Goal: Task Accomplishment & Management: Manage account settings

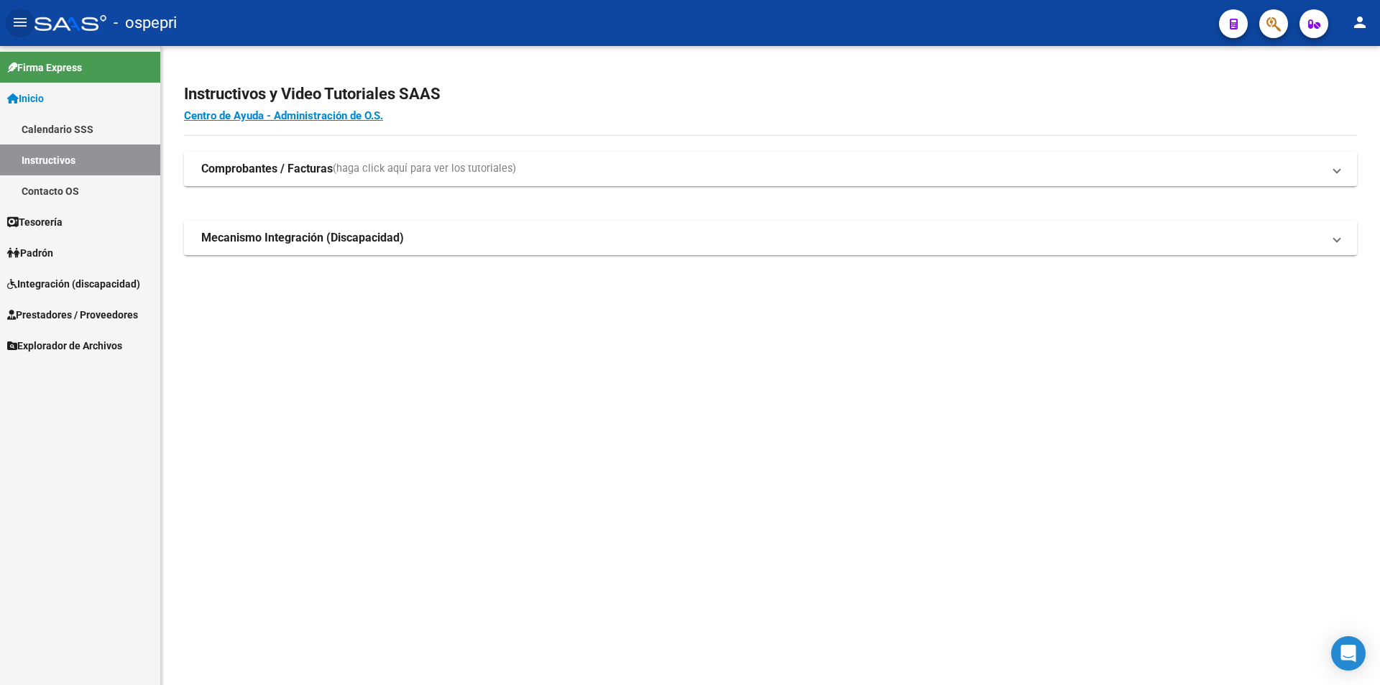
click at [83, 280] on span "Integración (discapacidad)" at bounding box center [73, 284] width 133 height 16
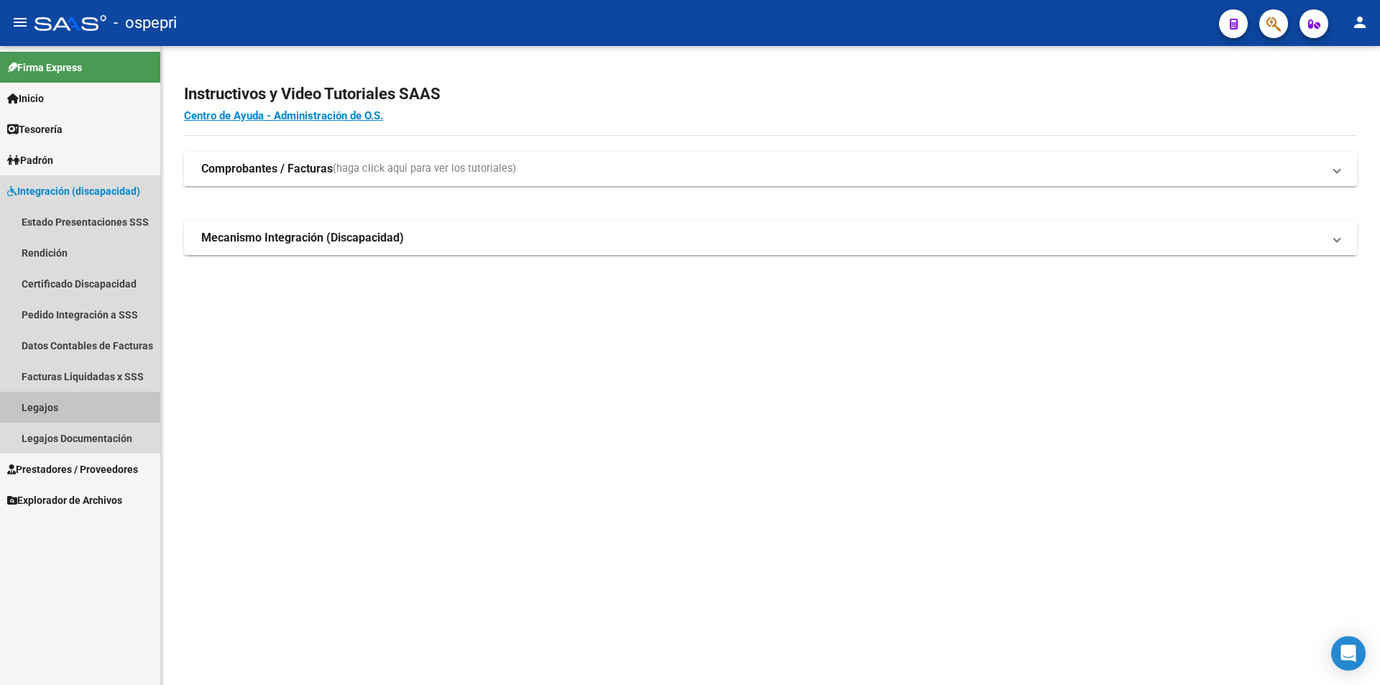
click at [75, 410] on link "Legajos" at bounding box center [80, 407] width 160 height 31
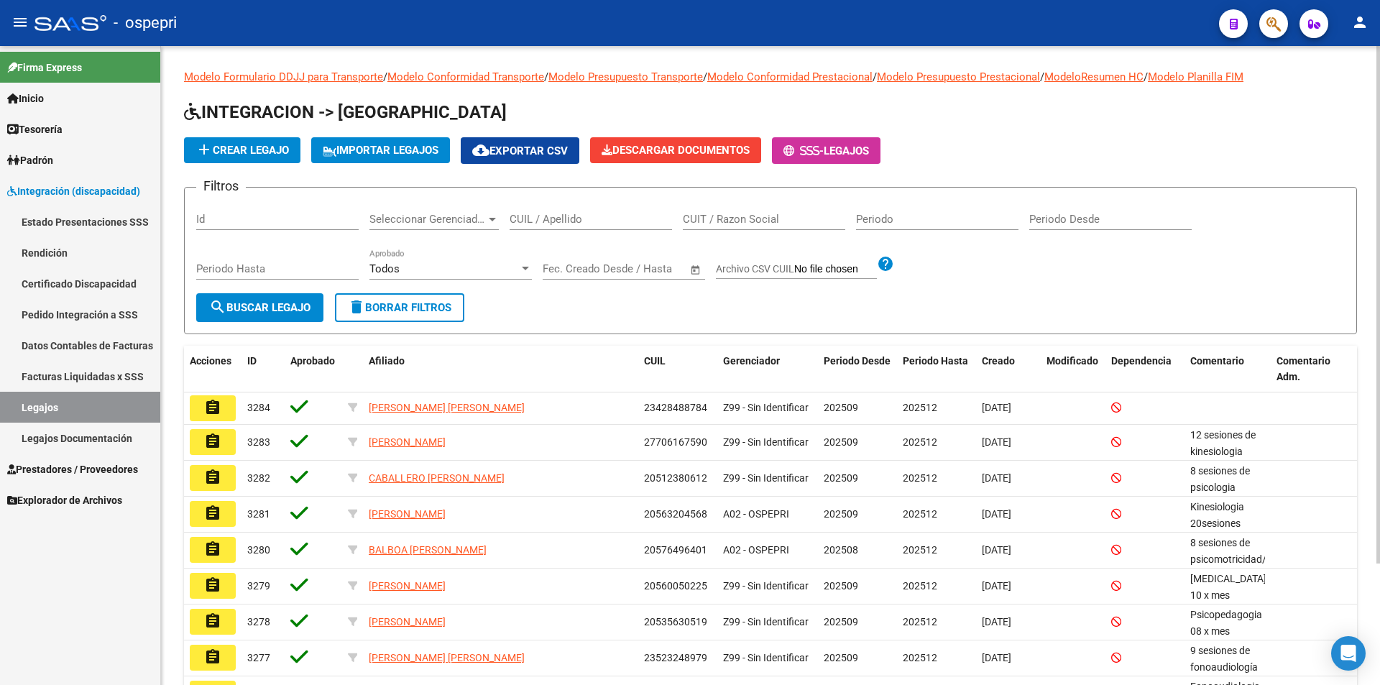
click at [587, 222] on input "CUIL / Apellido" at bounding box center [590, 219] width 162 height 13
paste input "59961247"
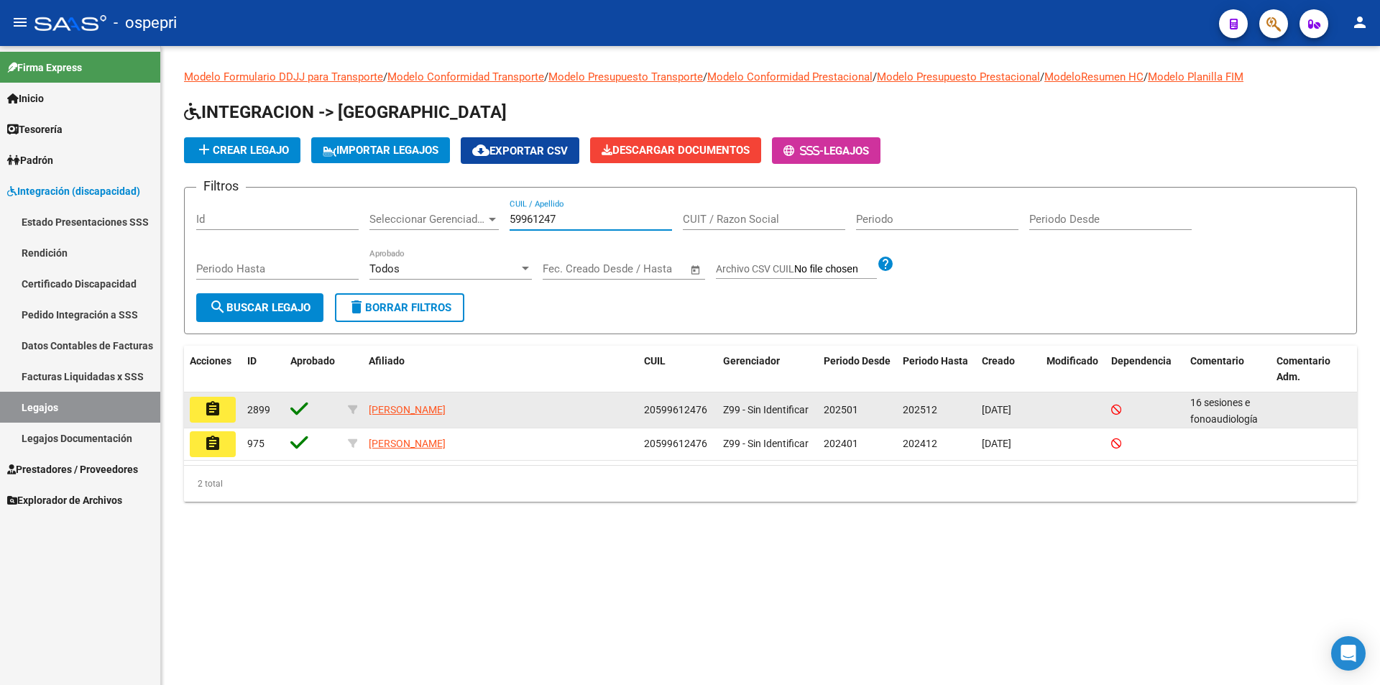
type input "59961247"
click at [208, 407] on mat-icon "assignment" at bounding box center [212, 408] width 17 height 17
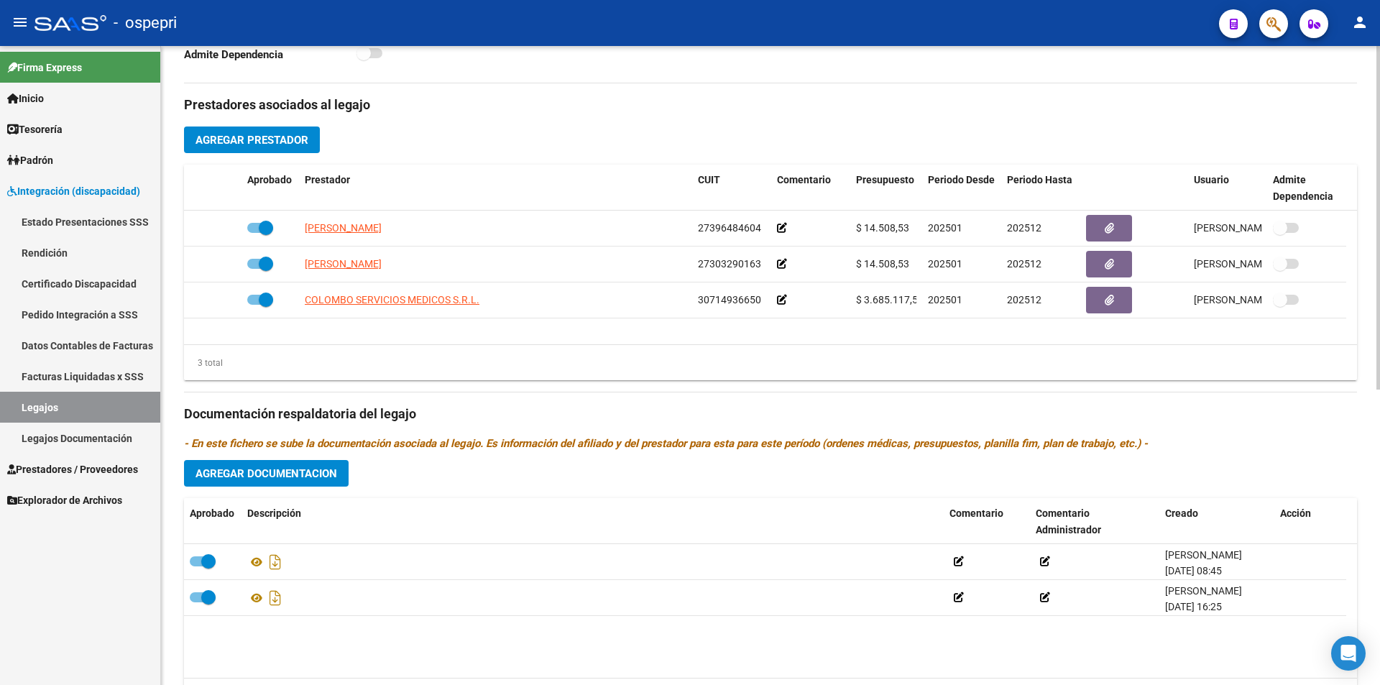
scroll to position [550, 0]
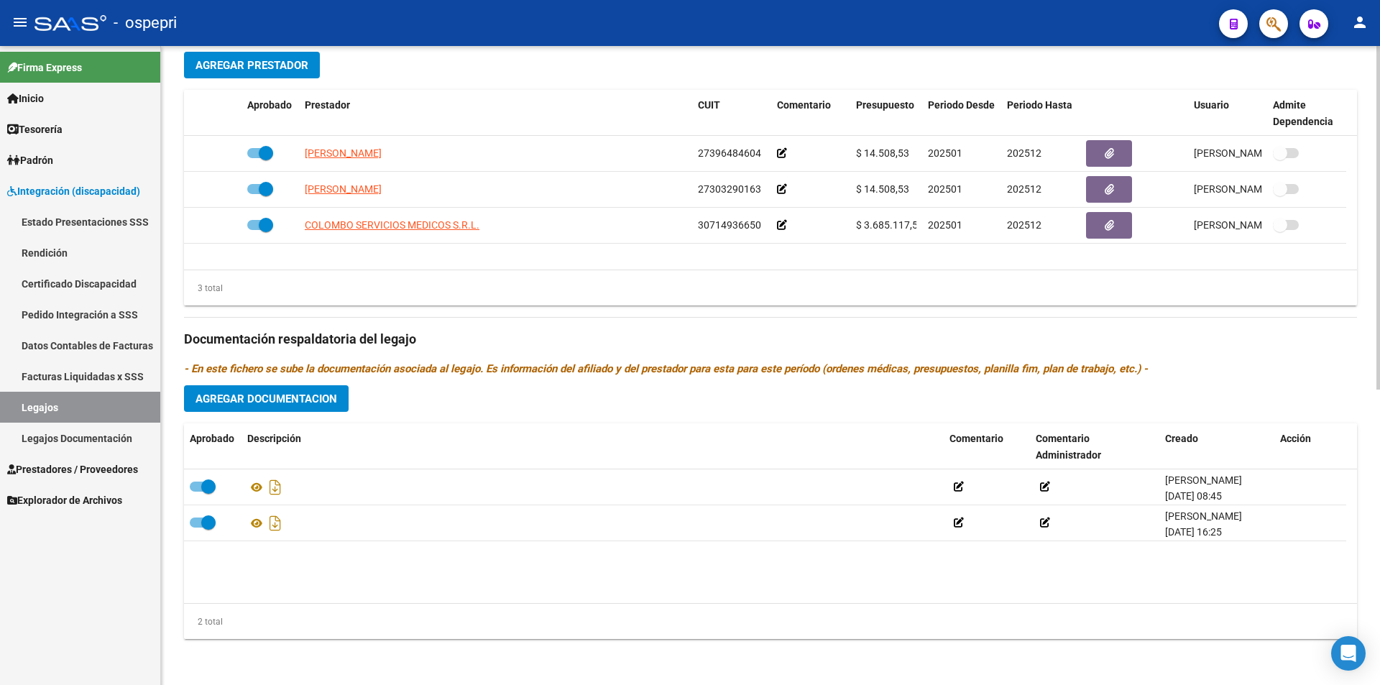
click at [1379, 480] on div at bounding box center [1378, 512] width 4 height 343
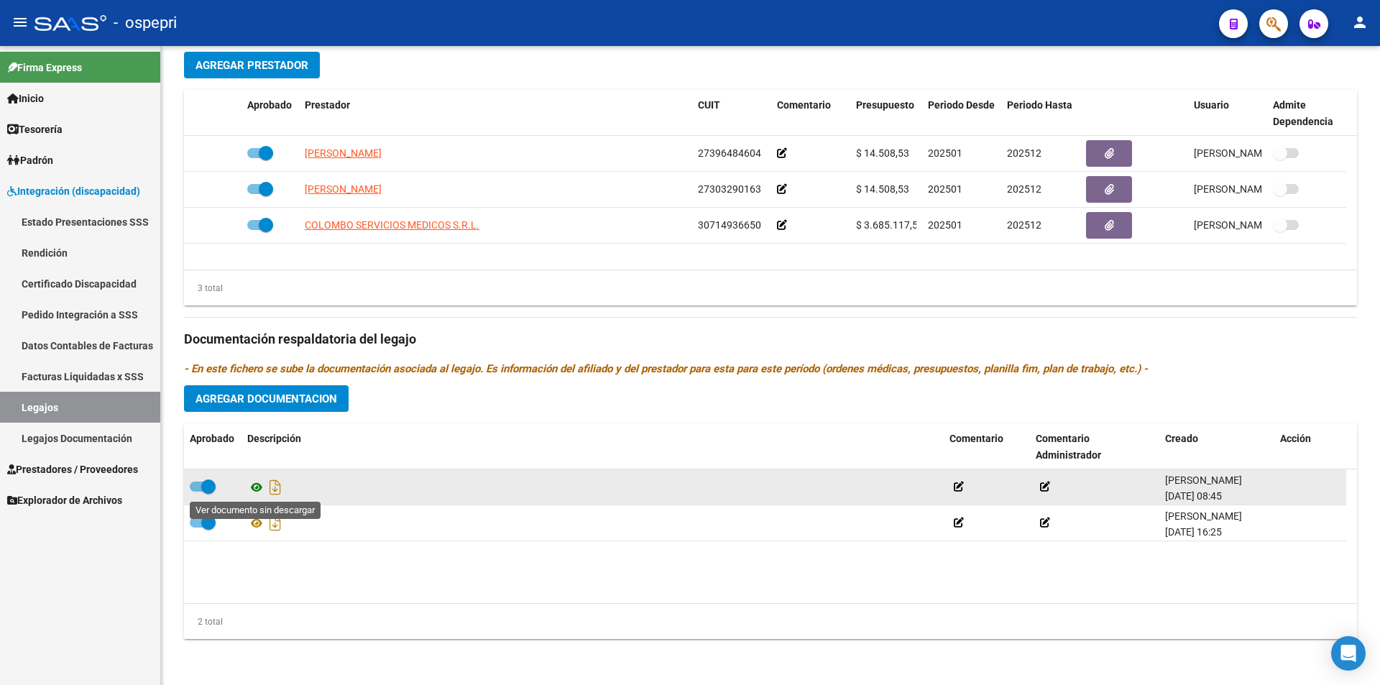
click at [252, 490] on icon at bounding box center [256, 487] width 19 height 17
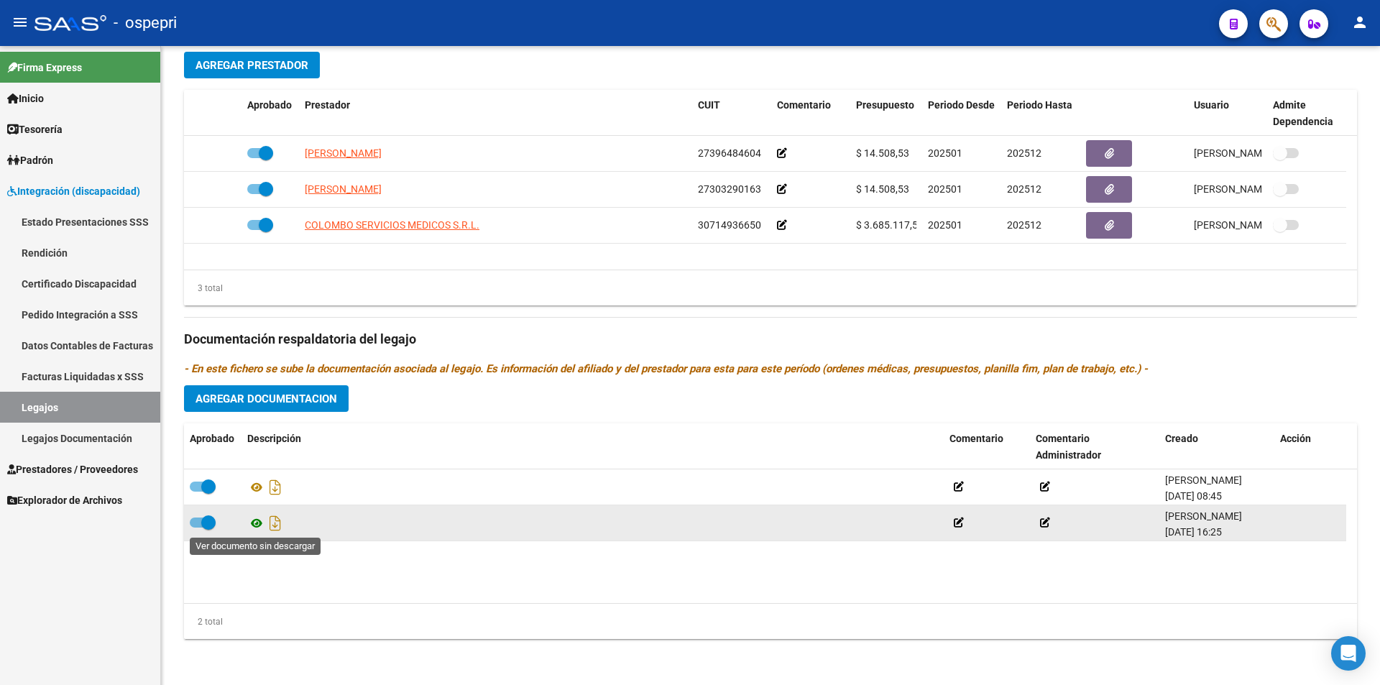
click at [251, 523] on icon at bounding box center [256, 522] width 19 height 17
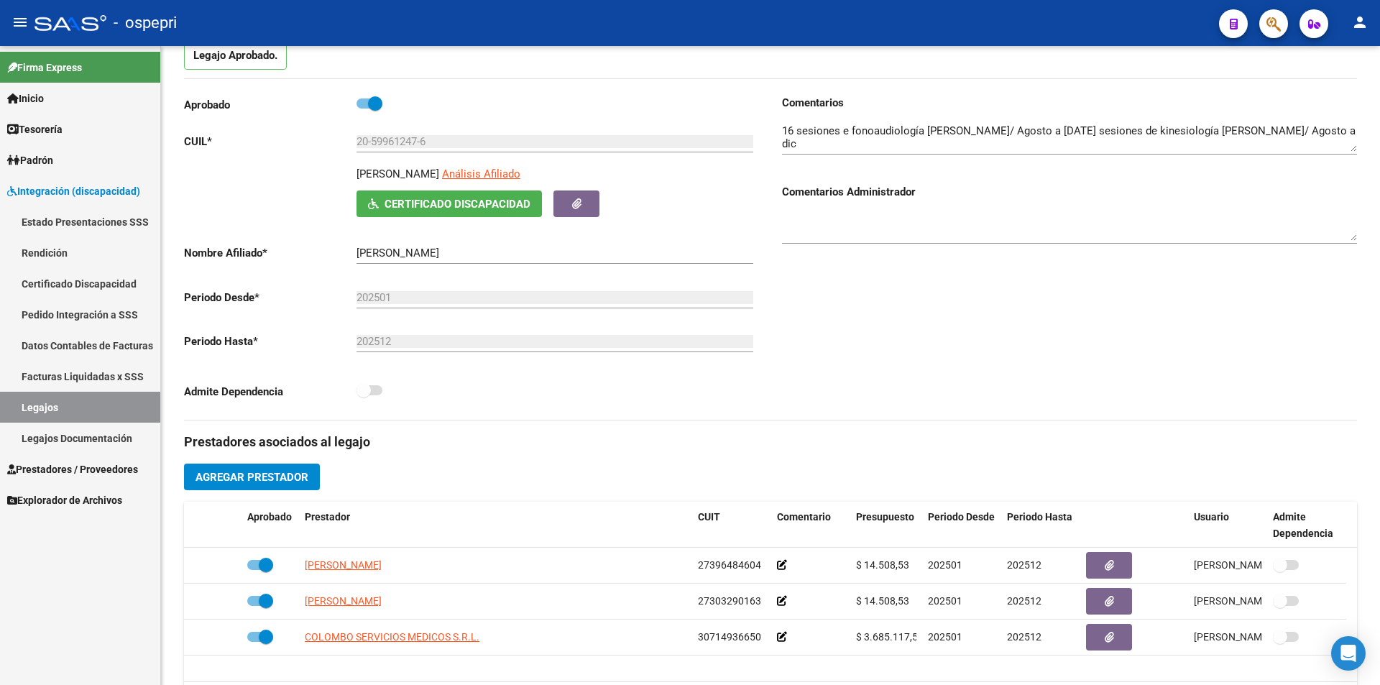
scroll to position [0, 0]
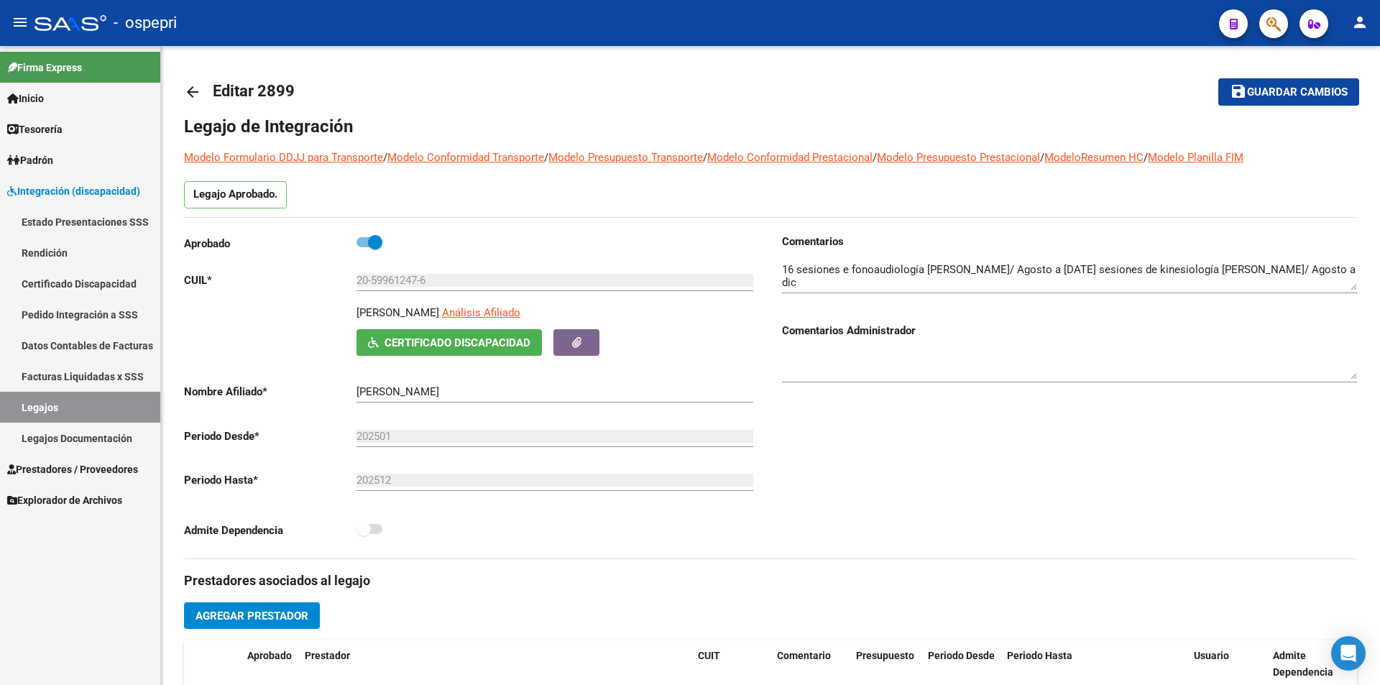
click at [1377, 209] on div at bounding box center [1378, 217] width 4 height 343
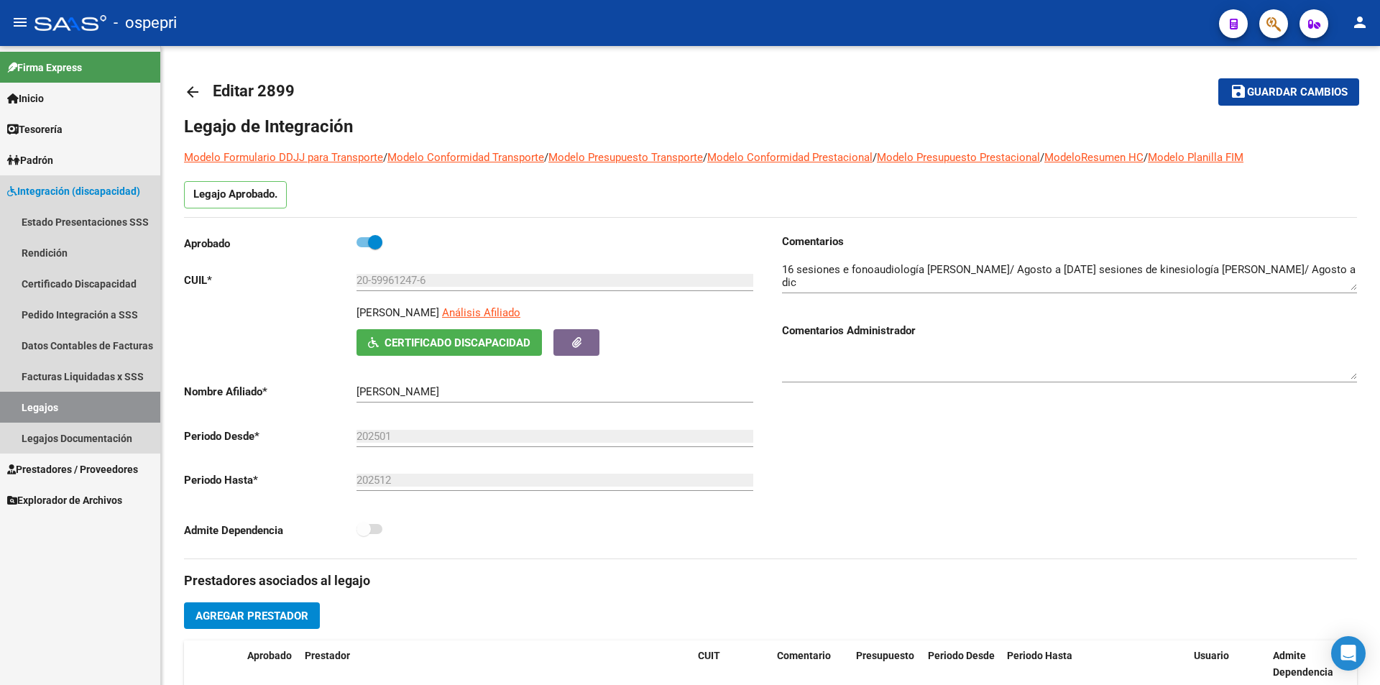
click at [80, 408] on link "Legajos" at bounding box center [80, 407] width 160 height 31
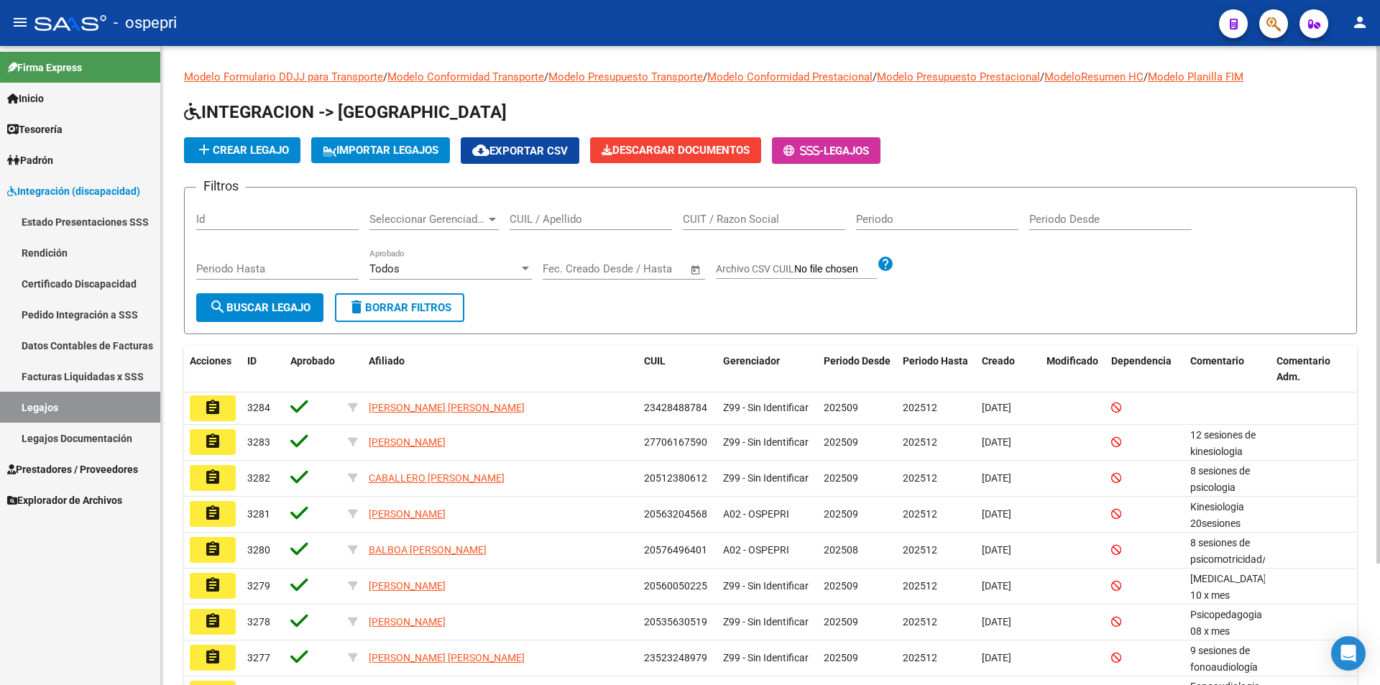
click at [550, 221] on input "CUIL / Apellido" at bounding box center [590, 219] width 162 height 13
paste input "56846417"
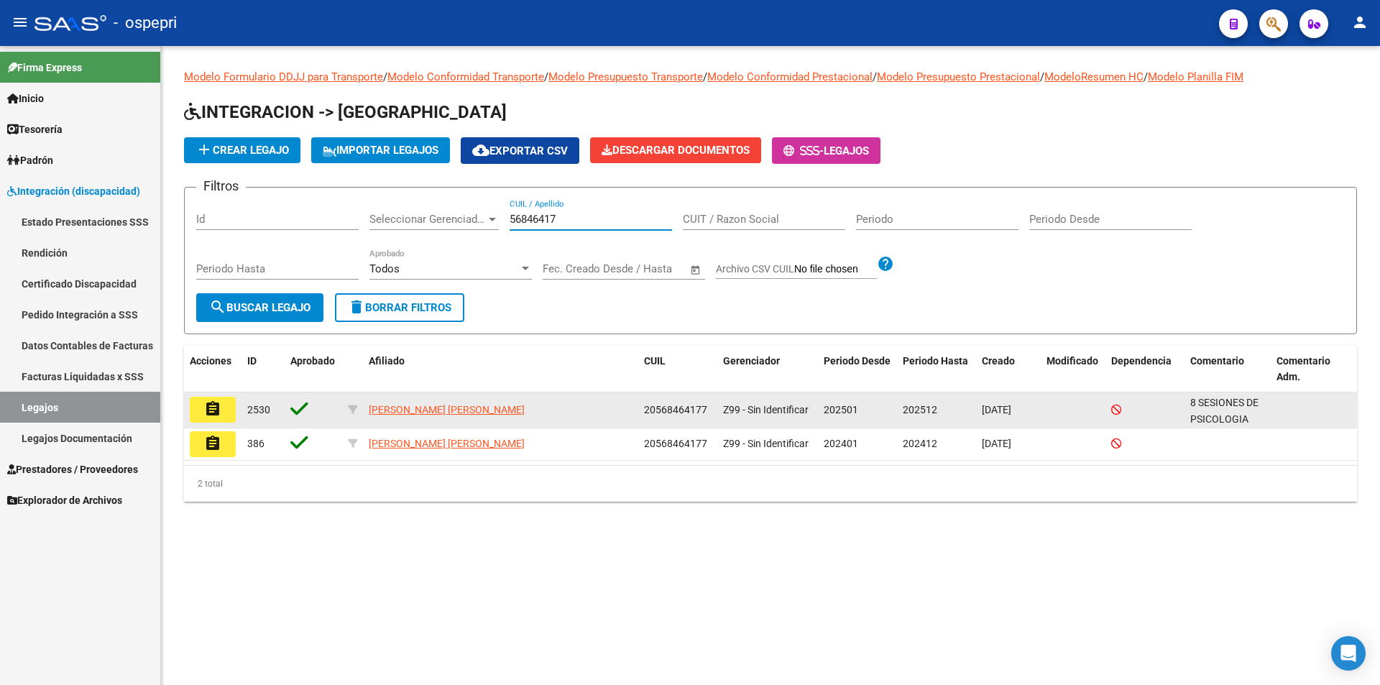
type input "56846417"
click at [206, 407] on mat-icon "assignment" at bounding box center [212, 408] width 17 height 17
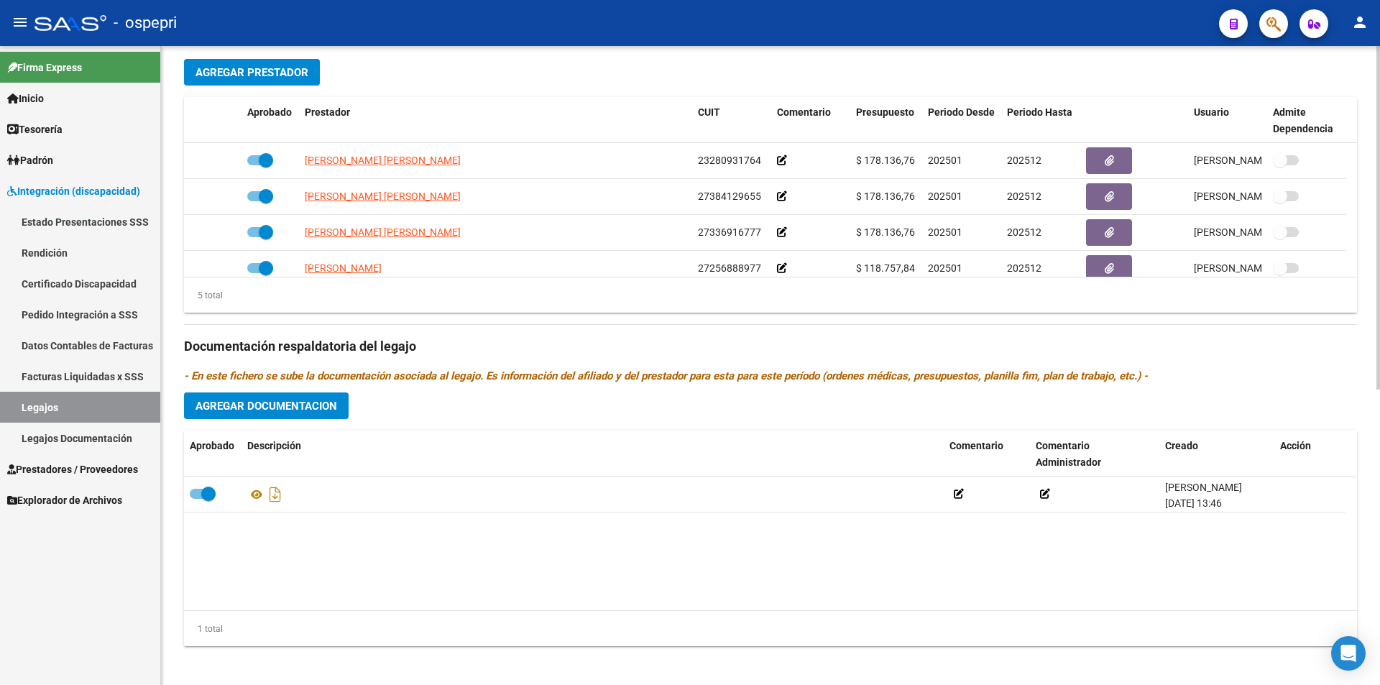
scroll to position [550, 0]
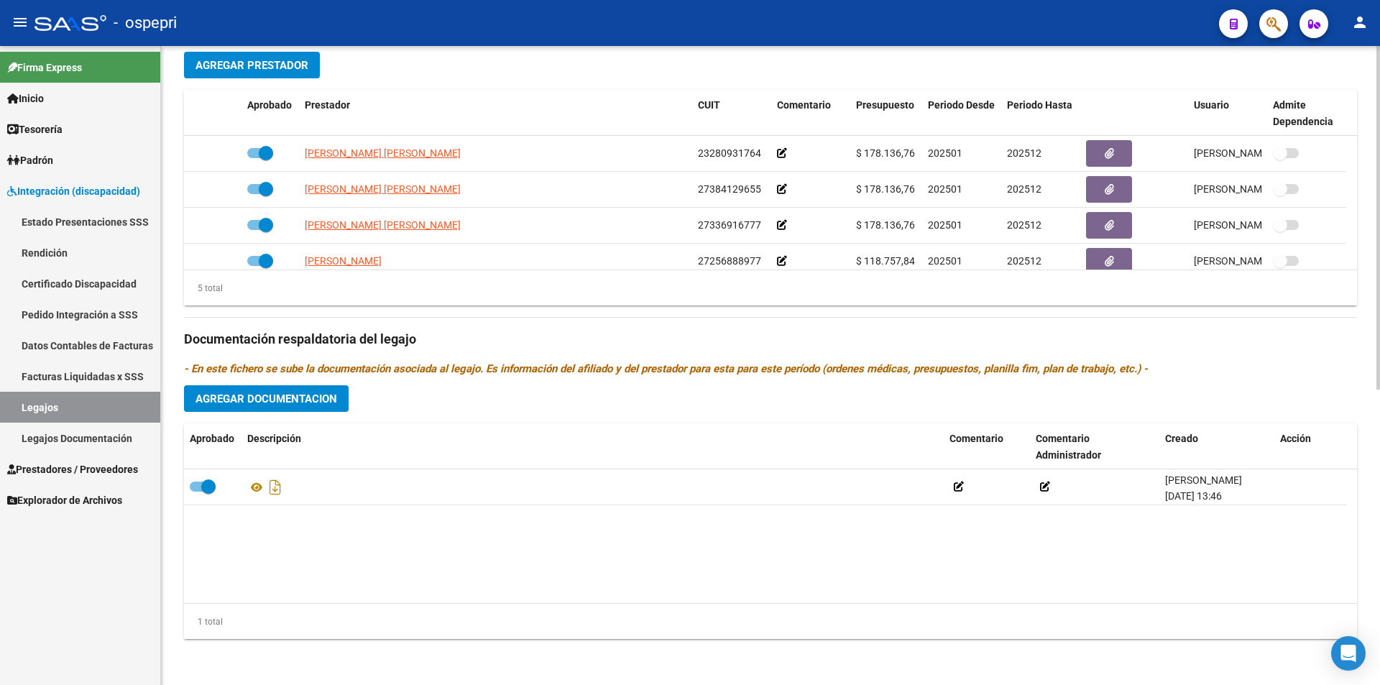
click at [1372, 435] on div "arrow_back Editar 2530 save Guardar cambios Legajo de Integración Modelo Formul…" at bounding box center [772, 90] width 1222 height 1189
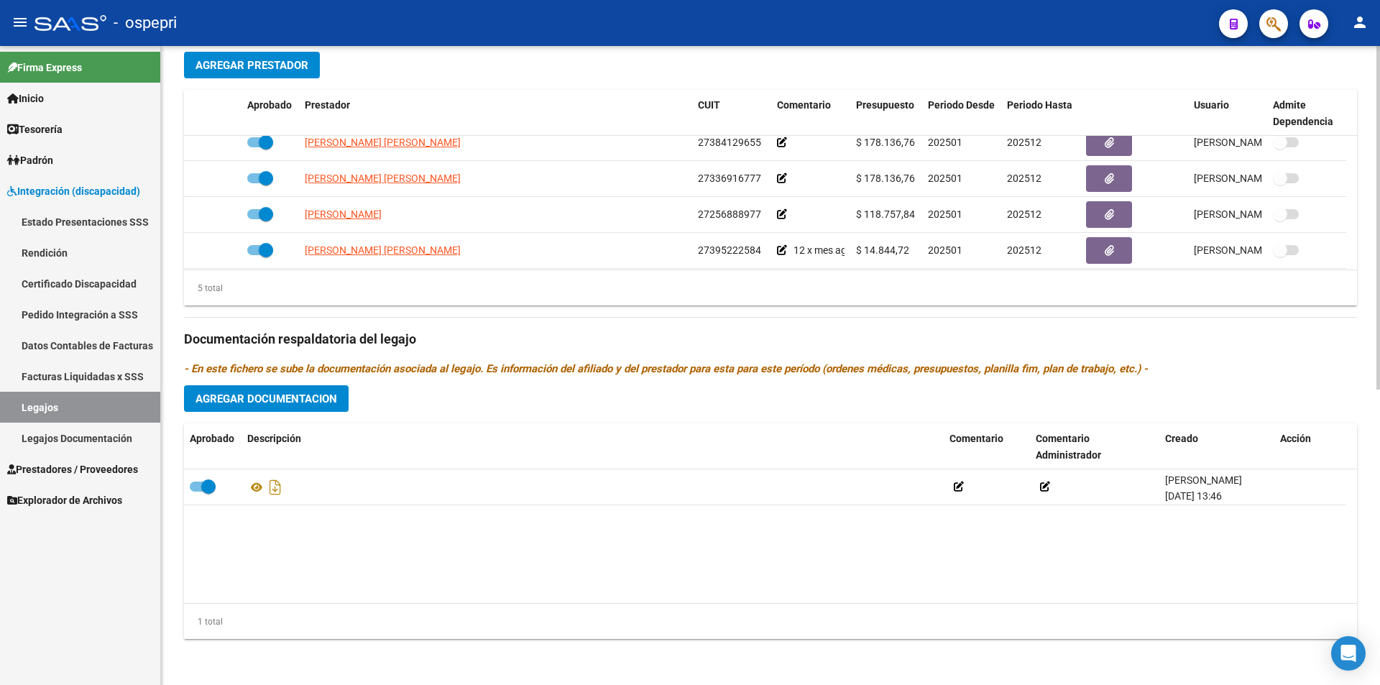
scroll to position [50, 0]
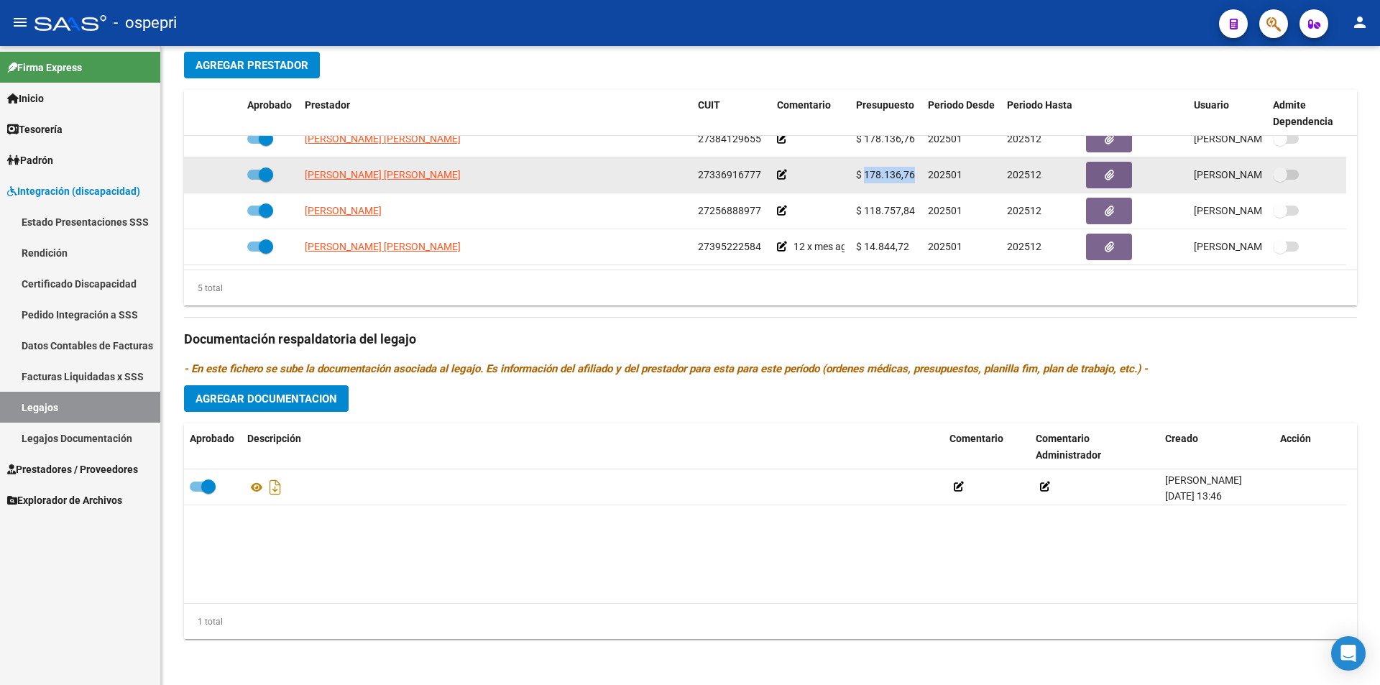
drag, startPoint x: 859, startPoint y: 172, endPoint x: 928, endPoint y: 183, distance: 70.5
click at [928, 183] on div "[PERSON_NAME] [PERSON_NAME] 27336916777 $ 178.136,76 202501 202512 [PERSON_NAME…" at bounding box center [765, 175] width 1162 height 36
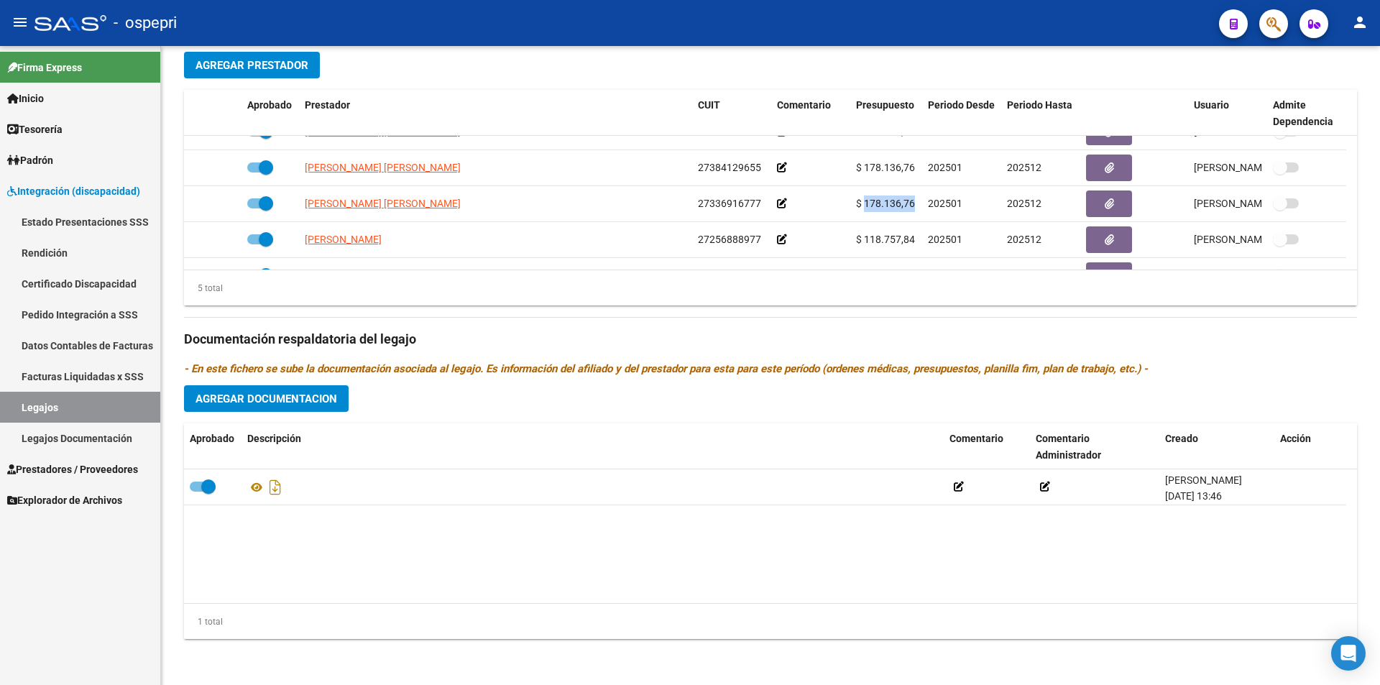
scroll to position [0, 0]
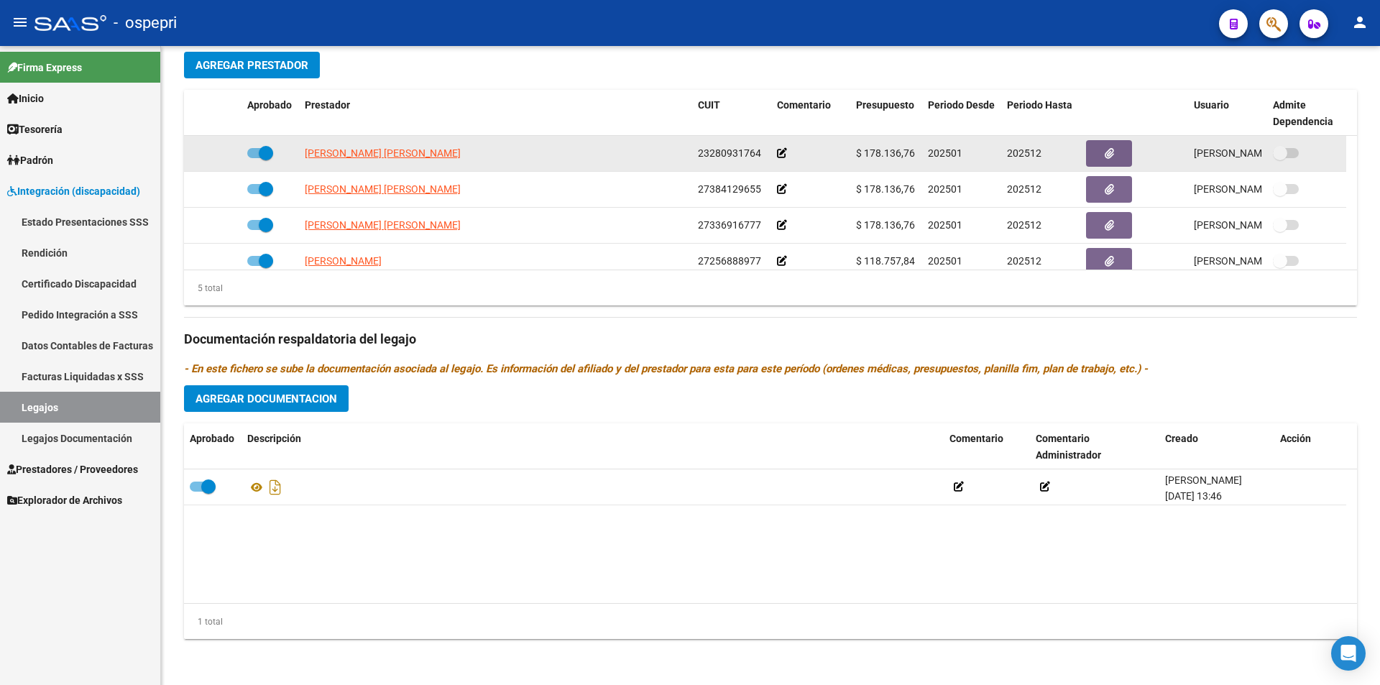
click at [851, 148] on datatable-body-cell "$ 178.136,76" at bounding box center [886, 153] width 72 height 35
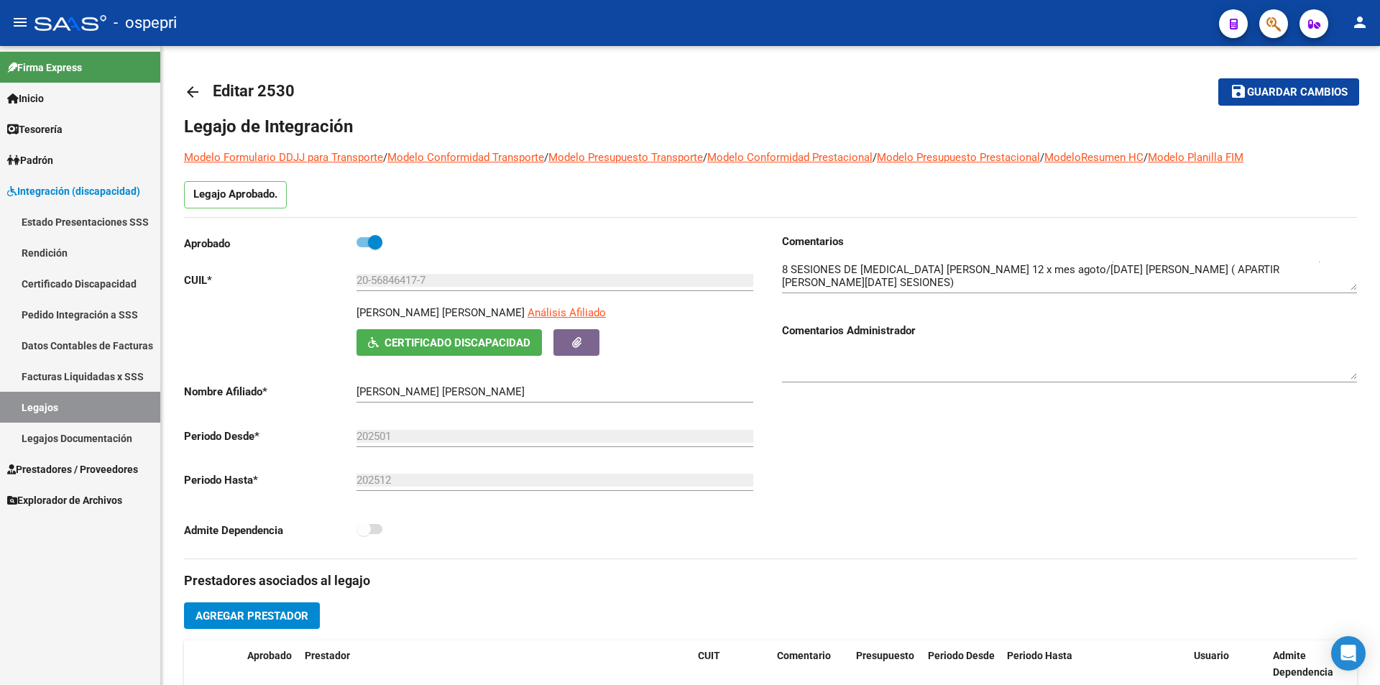
click at [1379, 242] on div at bounding box center [1378, 217] width 4 height 343
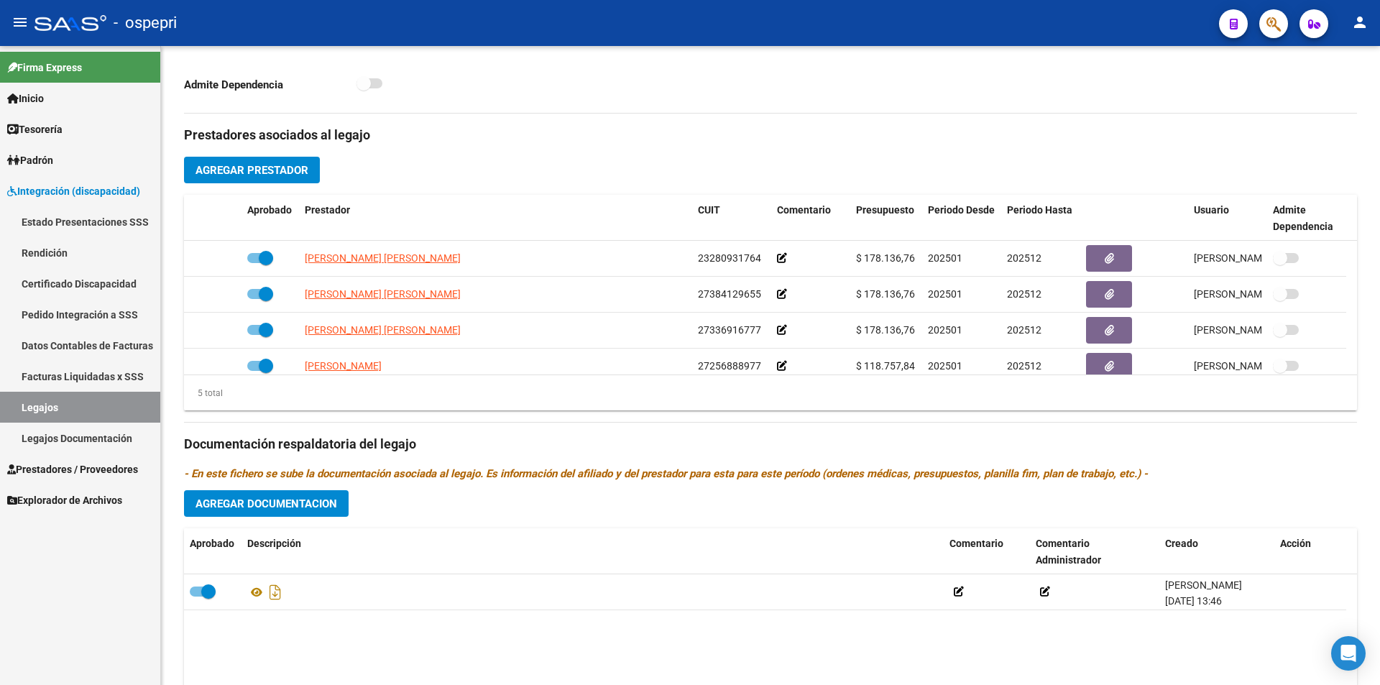
scroll to position [448, 0]
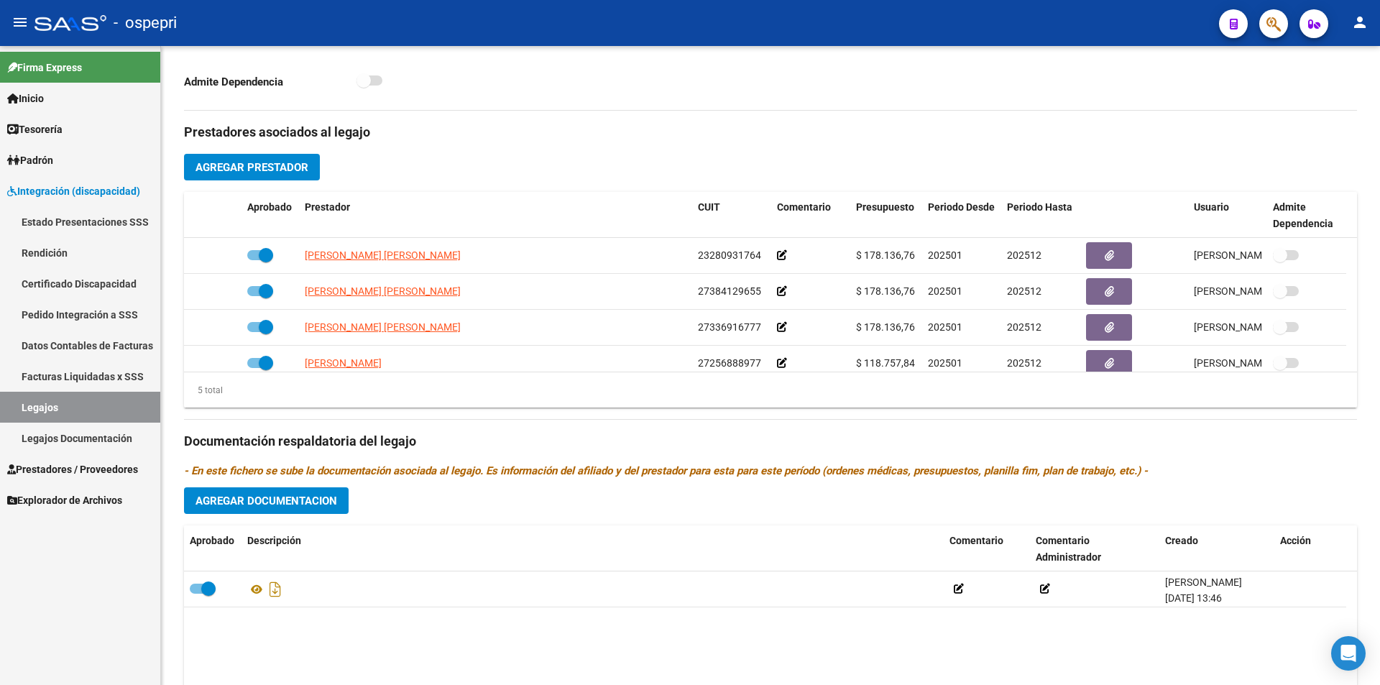
click at [1379, 571] on div at bounding box center [1378, 458] width 4 height 343
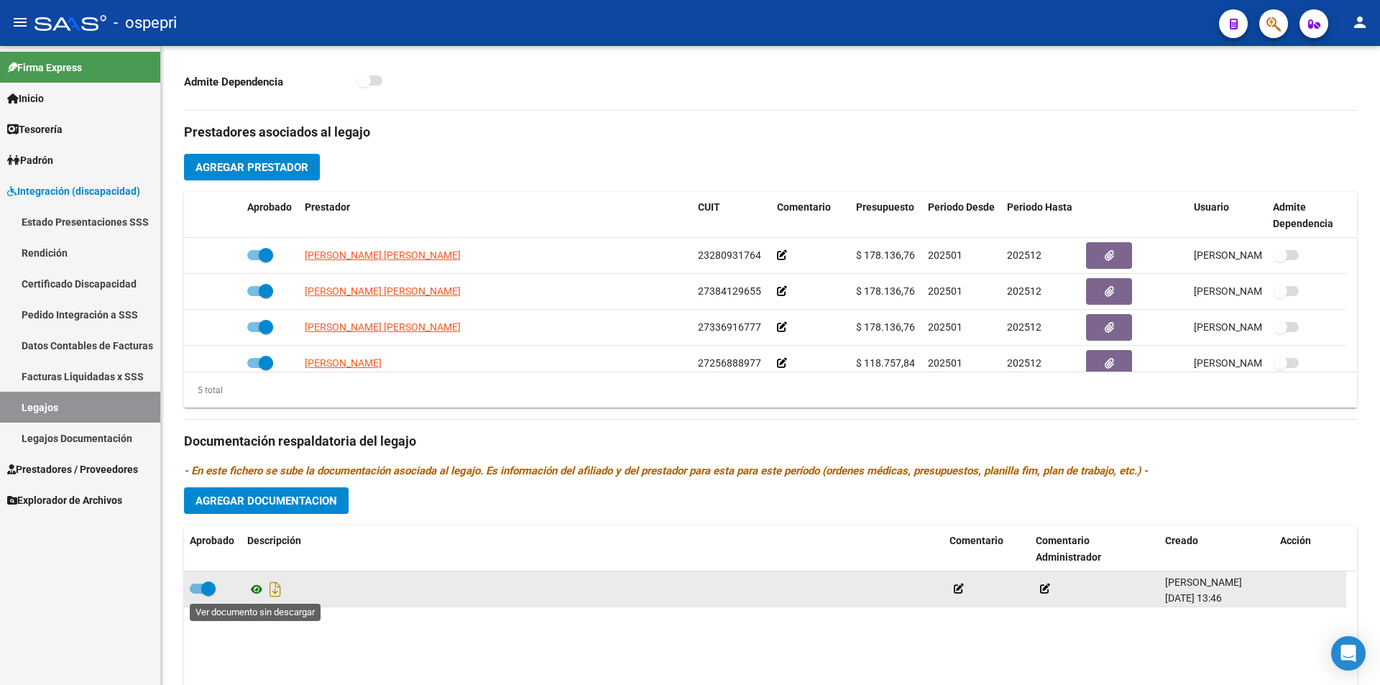
click at [253, 588] on icon at bounding box center [256, 589] width 19 height 17
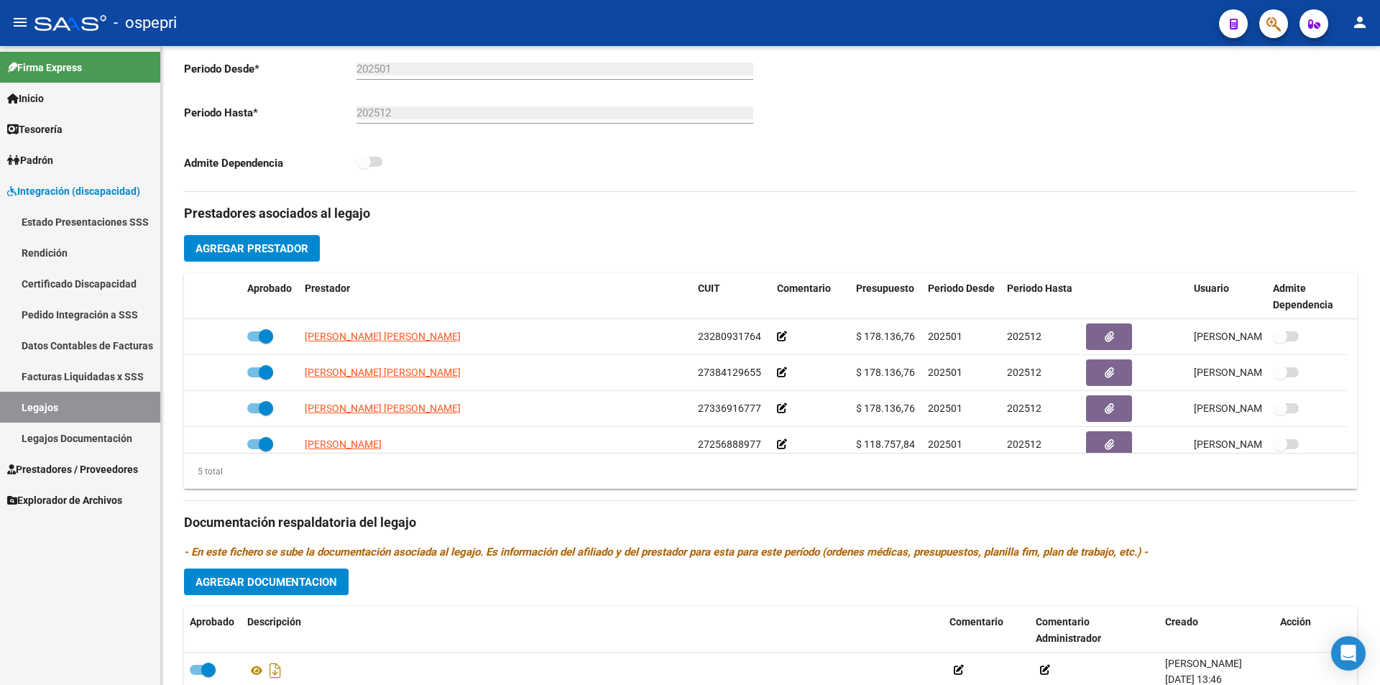
scroll to position [305, 0]
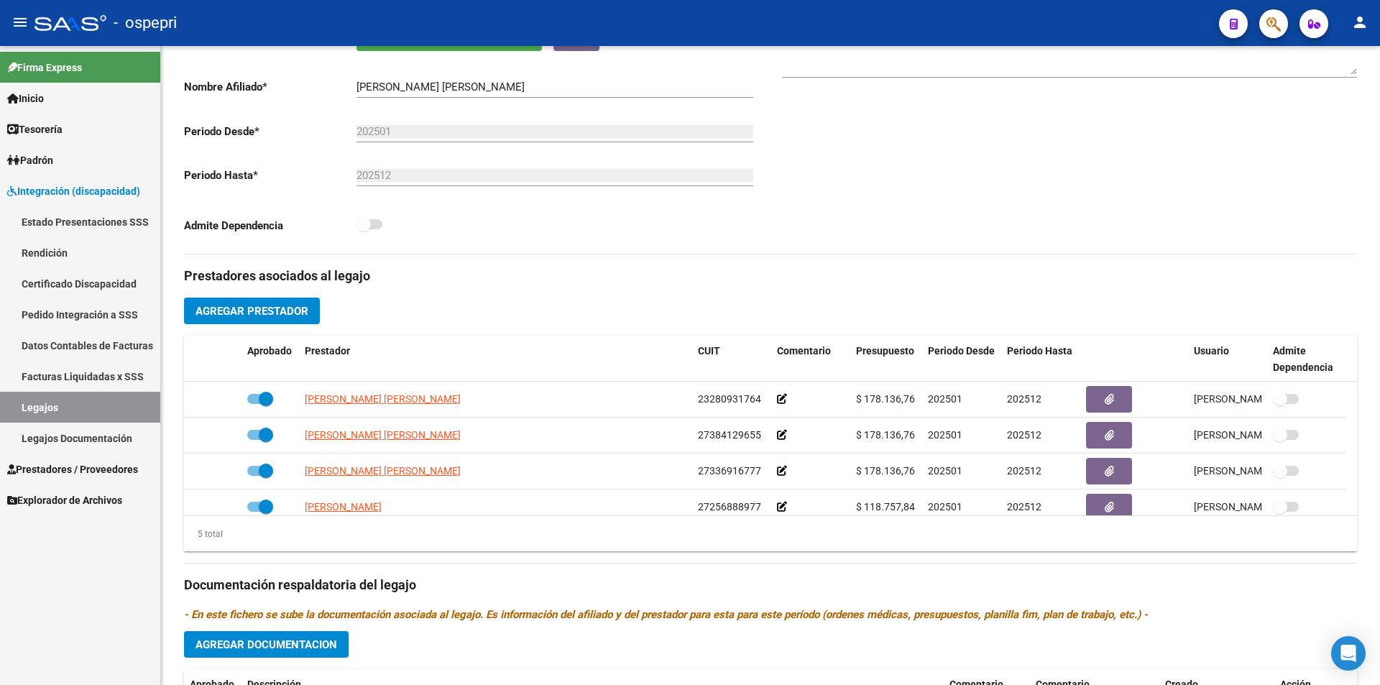
click at [1378, 122] on div at bounding box center [1378, 365] width 4 height 639
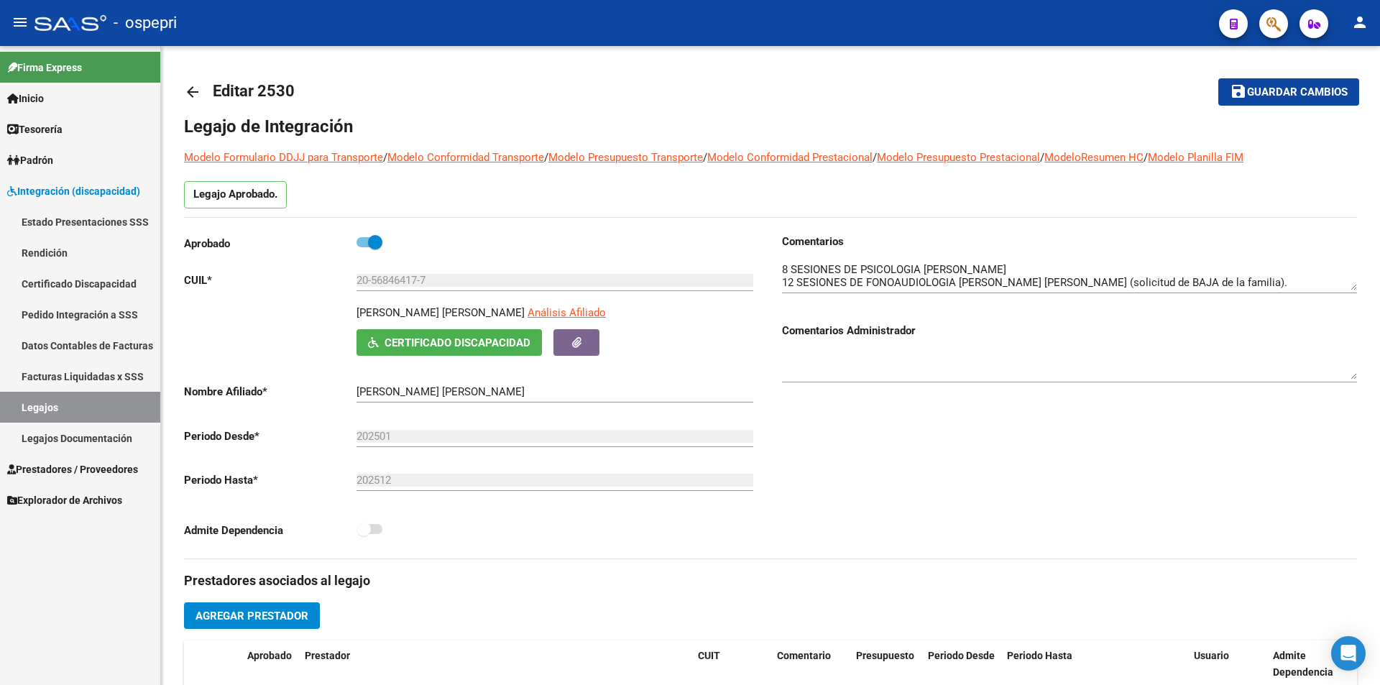
click at [58, 410] on link "Legajos" at bounding box center [80, 407] width 160 height 31
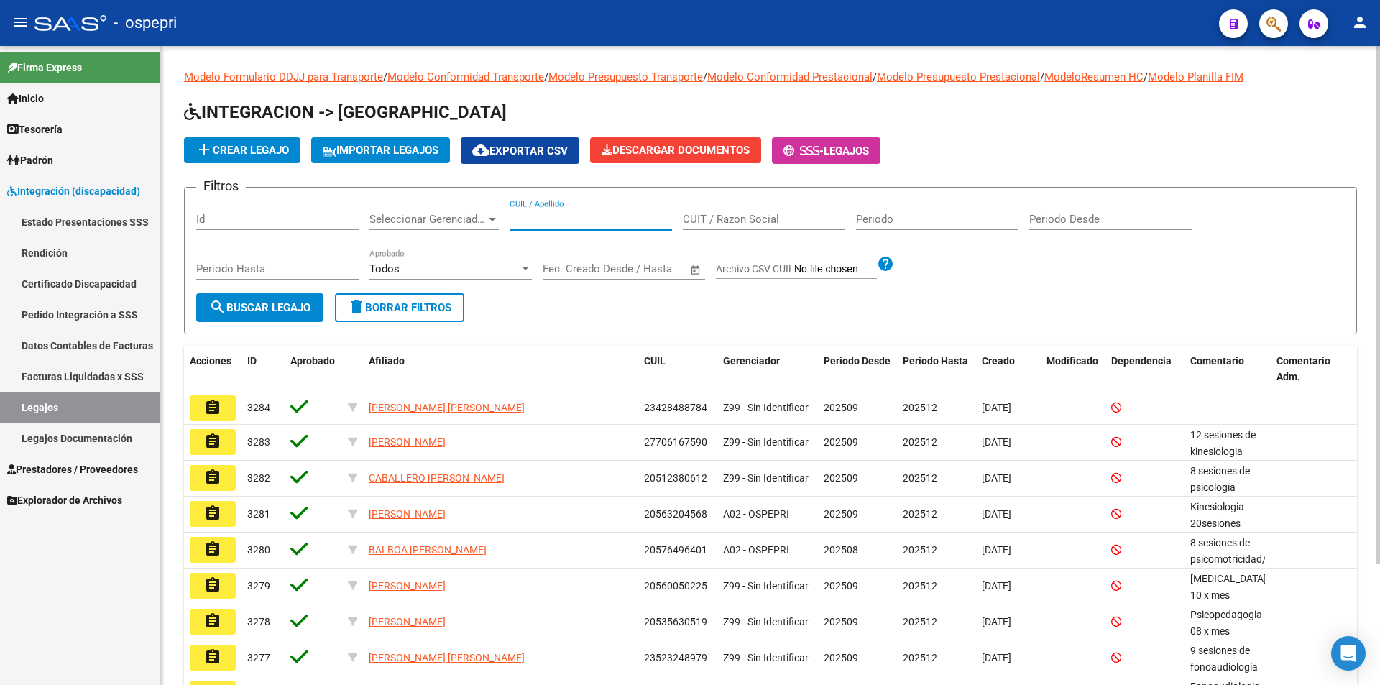
click at [546, 219] on input "CUIL / Apellido" at bounding box center [590, 219] width 162 height 13
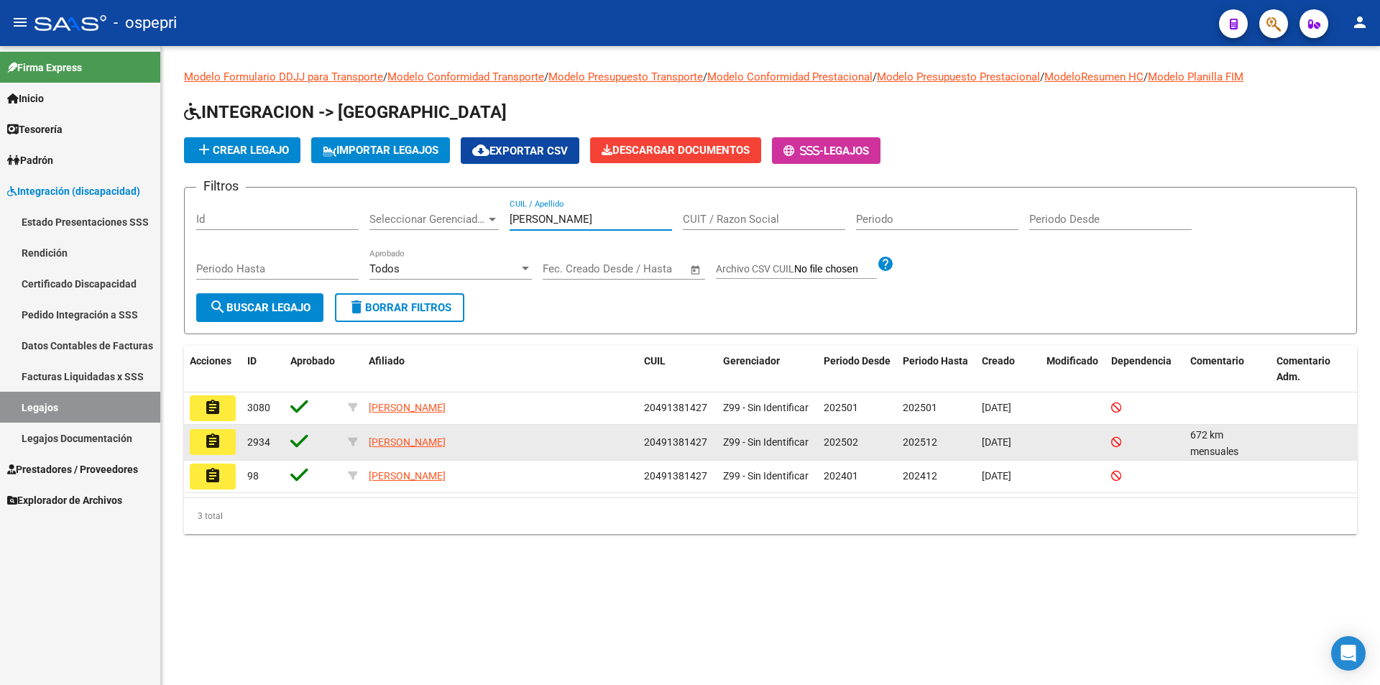
type input "[PERSON_NAME]"
click at [211, 443] on mat-icon "assignment" at bounding box center [212, 441] width 17 height 17
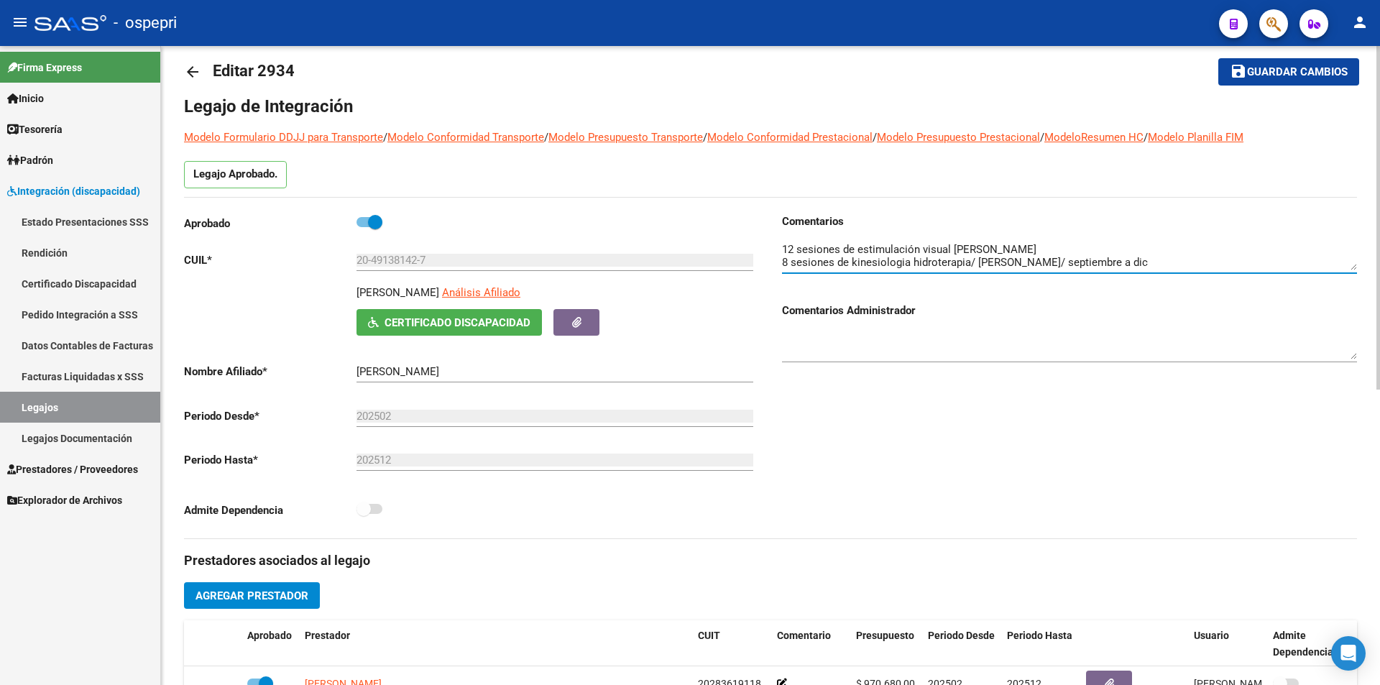
scroll to position [9, 0]
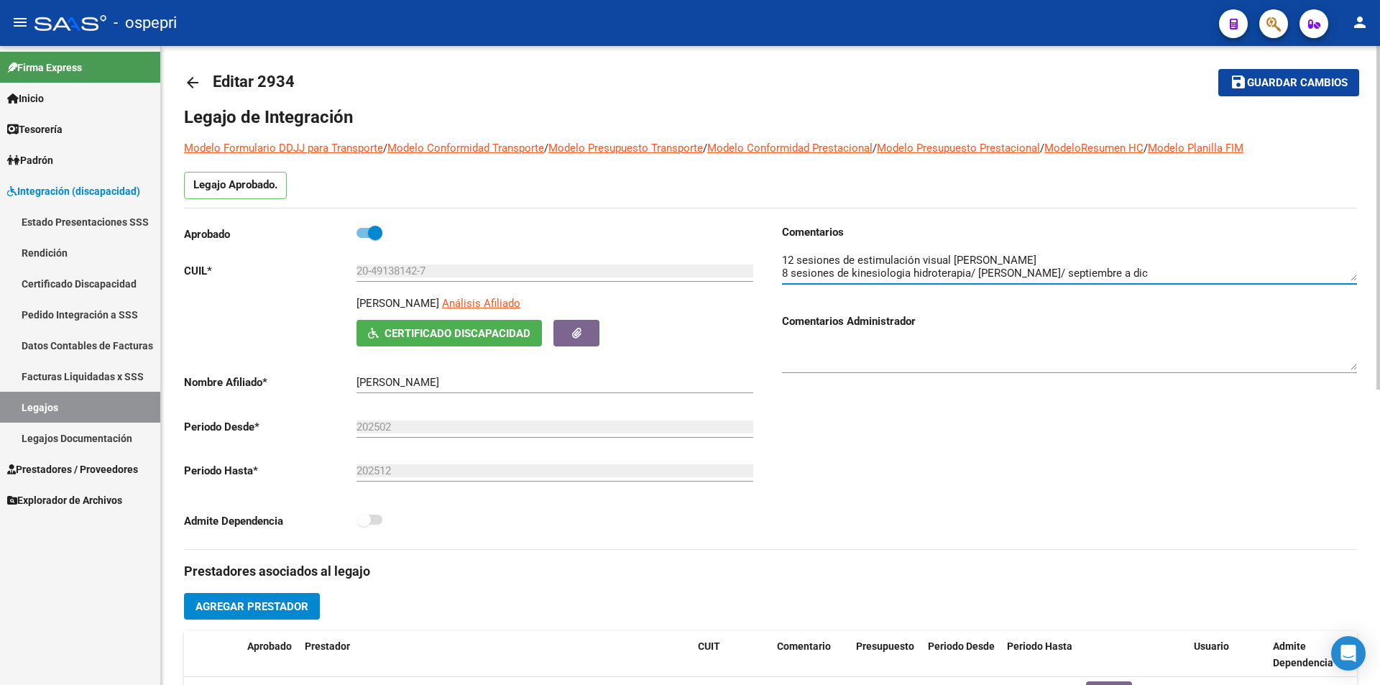
click at [1379, 290] on div at bounding box center [1378, 222] width 4 height 343
click at [436, 334] on span "Certificado Discapacidad" at bounding box center [457, 333] width 146 height 13
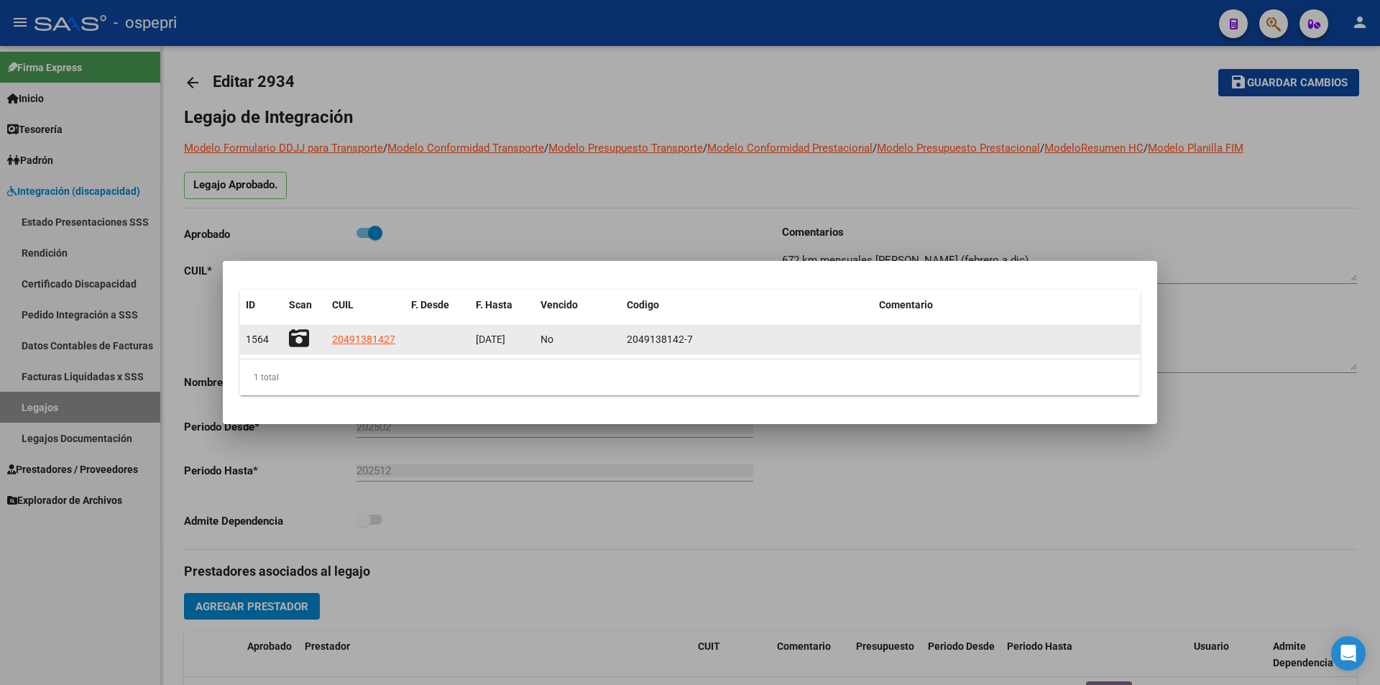
click at [297, 342] on icon at bounding box center [299, 338] width 20 height 20
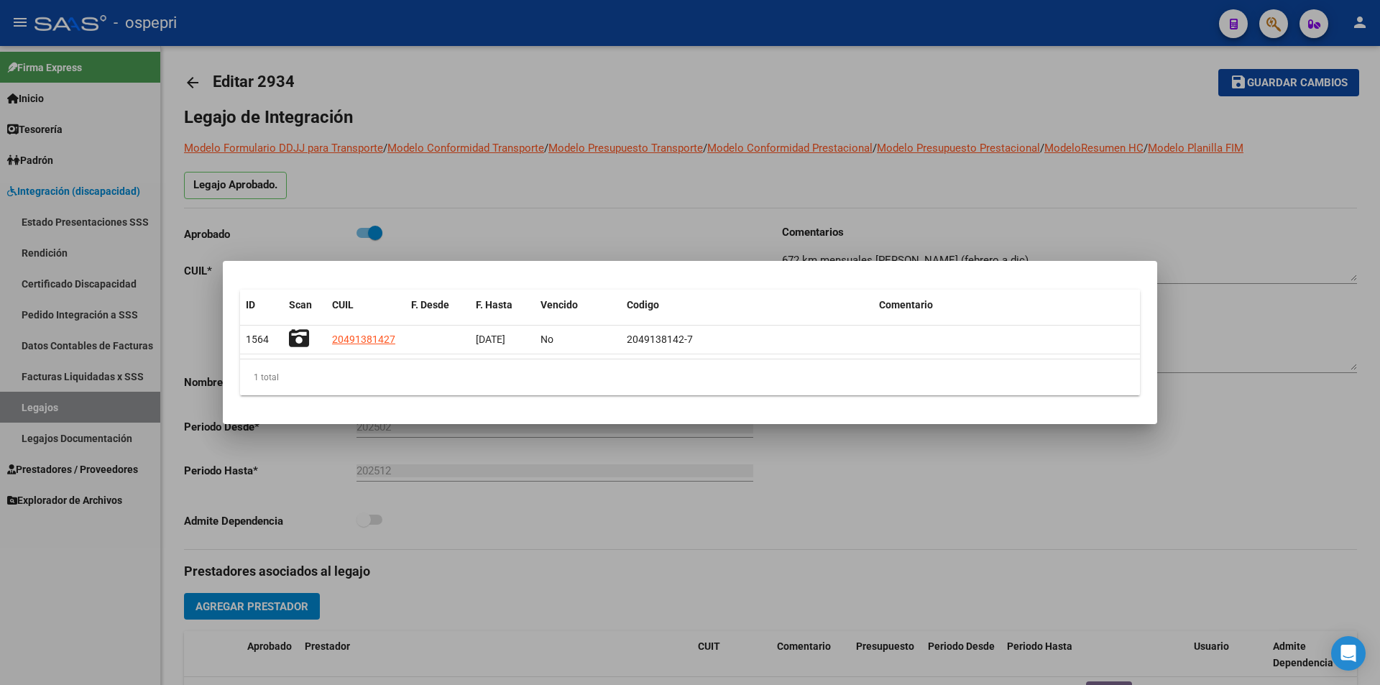
click at [1163, 236] on div at bounding box center [690, 342] width 1380 height 685
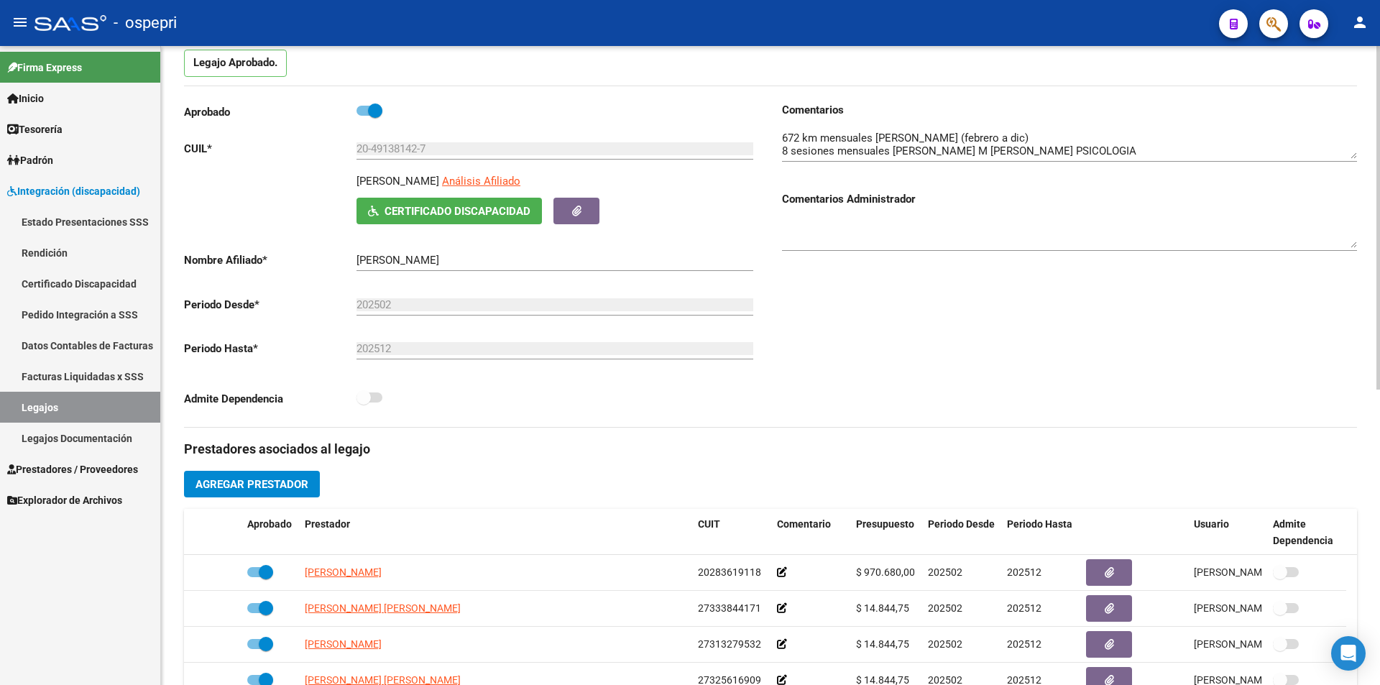
scroll to position [144, 0]
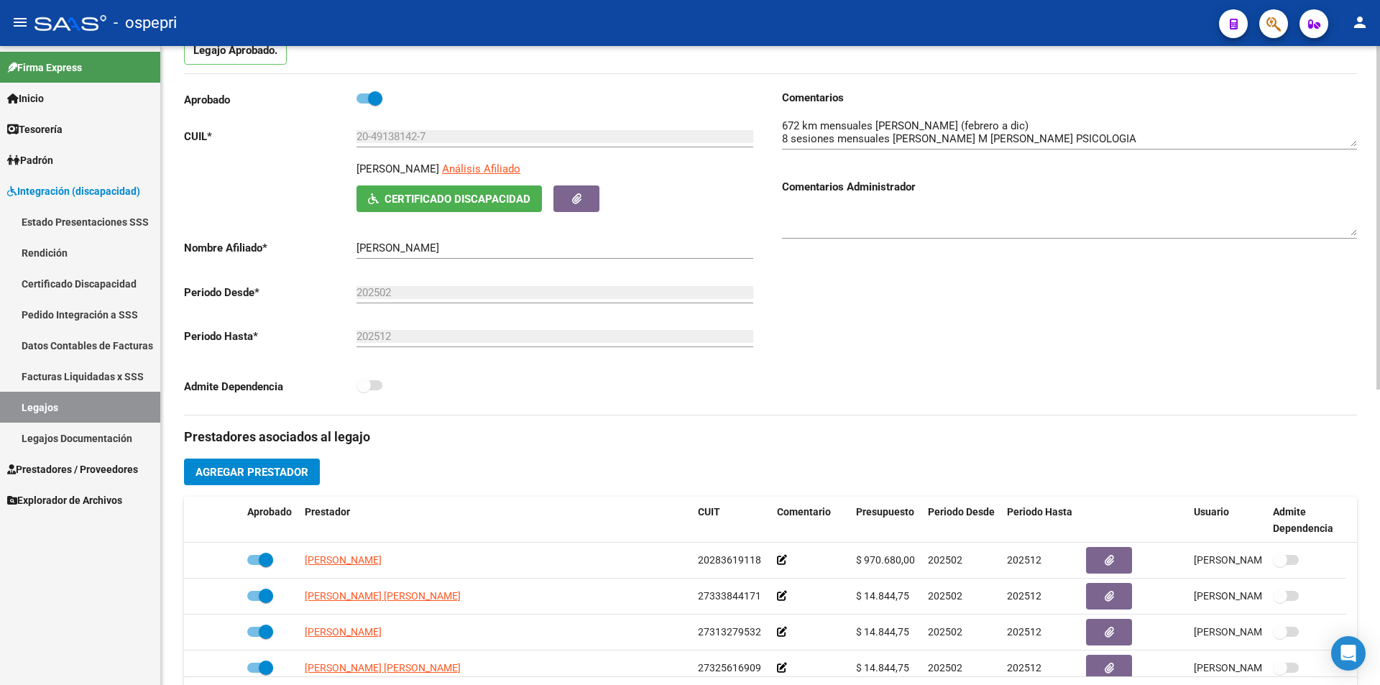
click at [1379, 92] on div at bounding box center [1378, 365] width 4 height 639
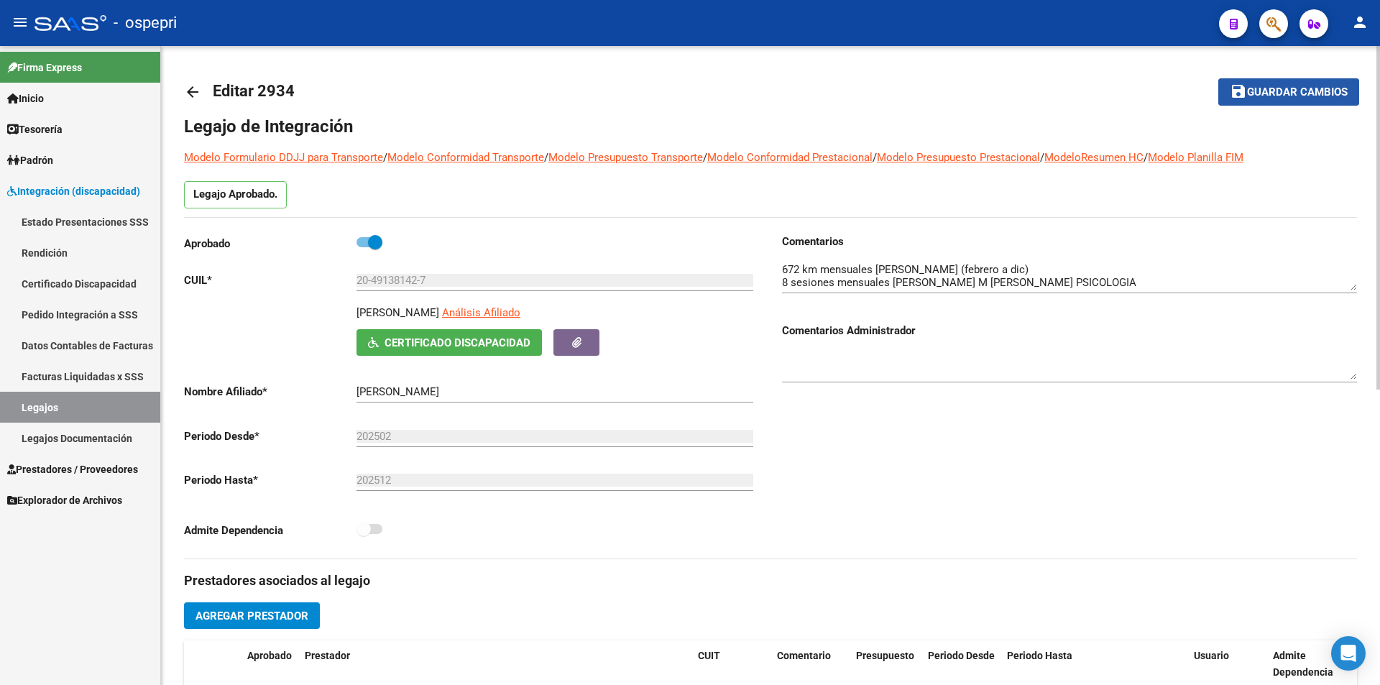
click at [1306, 98] on span "Guardar cambios" at bounding box center [1297, 92] width 101 height 13
click at [78, 408] on link "Legajos" at bounding box center [80, 407] width 160 height 31
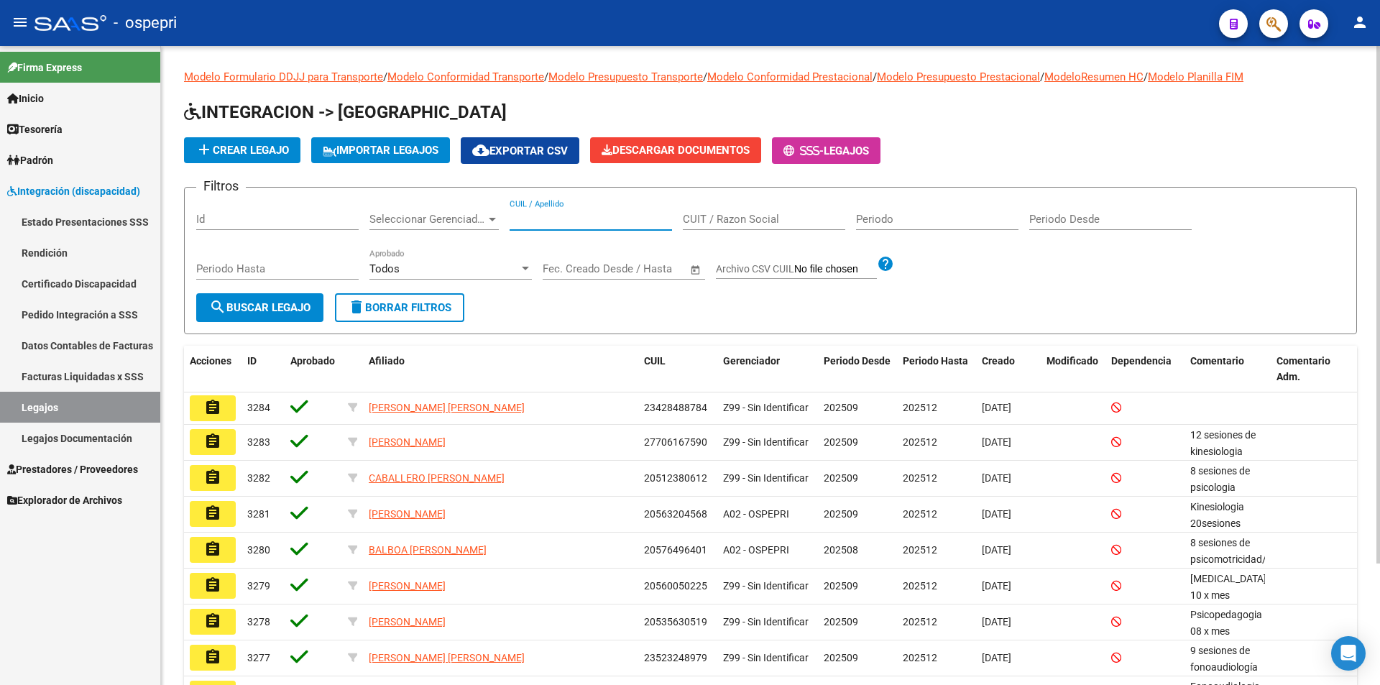
click at [576, 219] on input "CUIL / Apellido" at bounding box center [590, 219] width 162 height 13
paste input "59961247"
type input "59961247"
click at [280, 317] on button "search Buscar Legajo" at bounding box center [259, 307] width 127 height 29
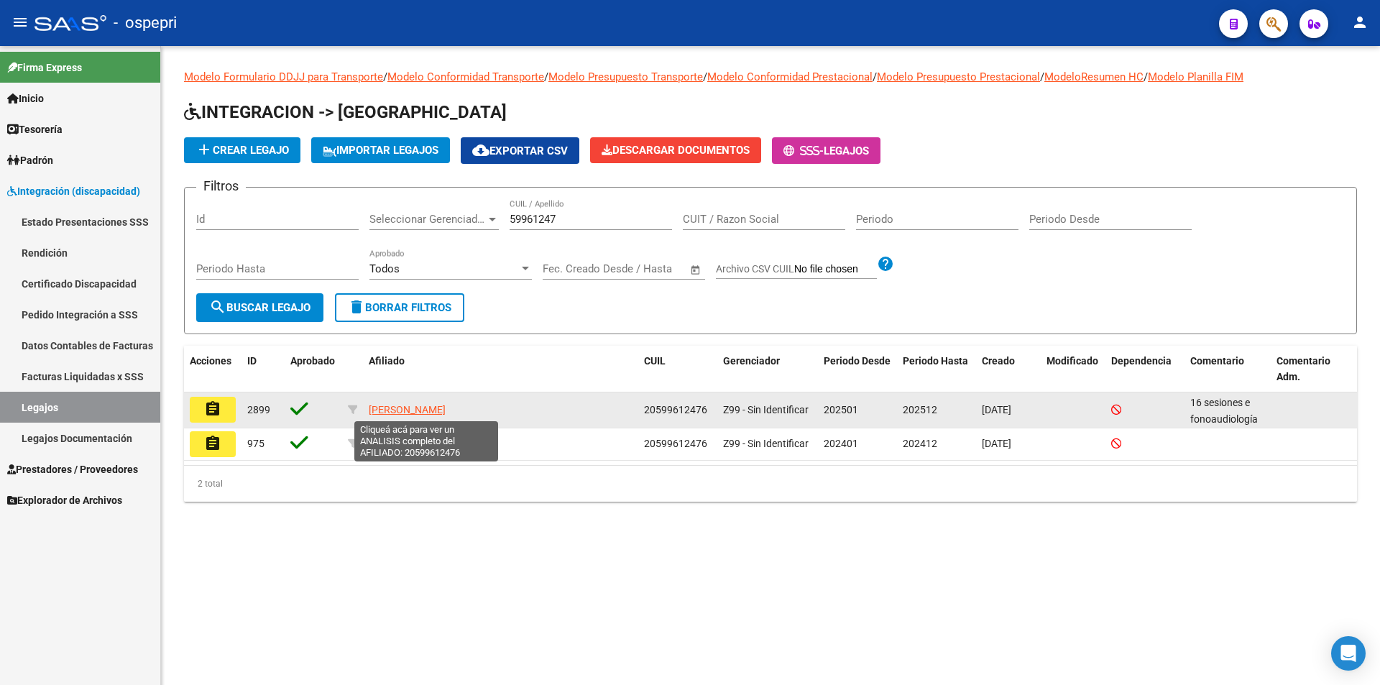
click at [445, 409] on span "[PERSON_NAME]" at bounding box center [407, 409] width 77 height 11
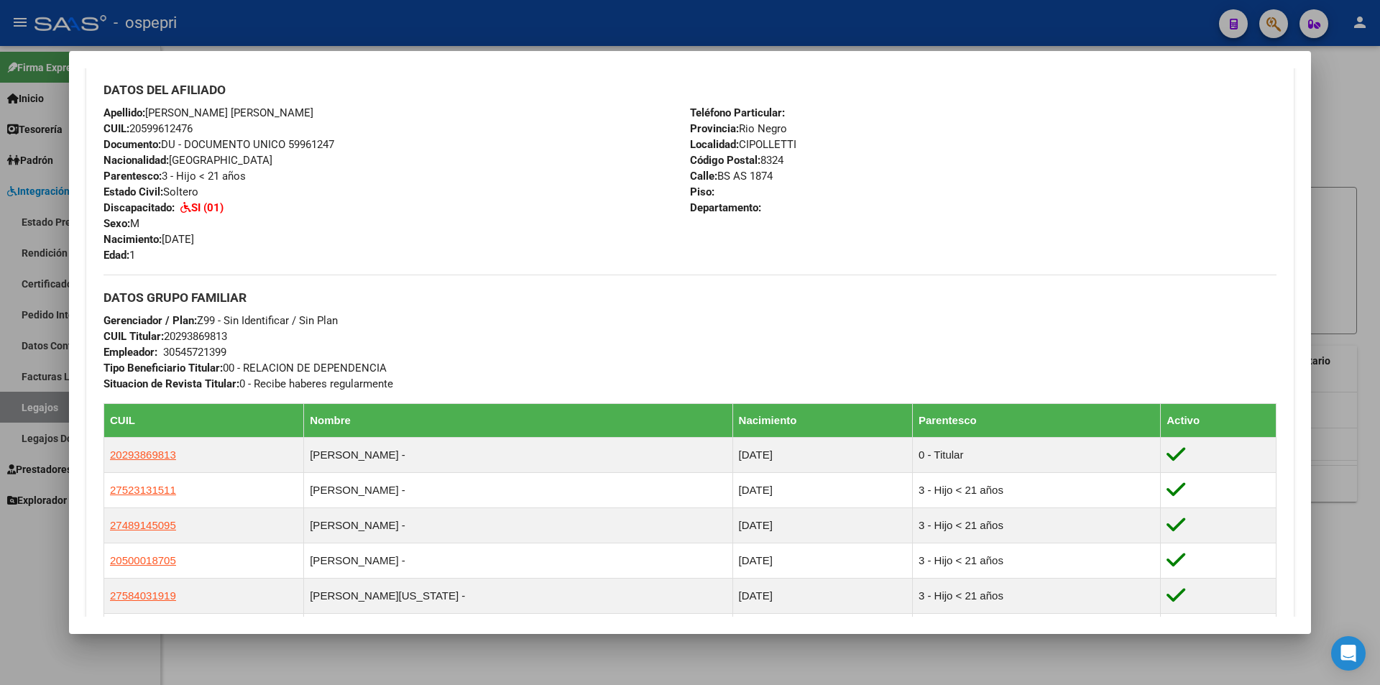
scroll to position [457, 0]
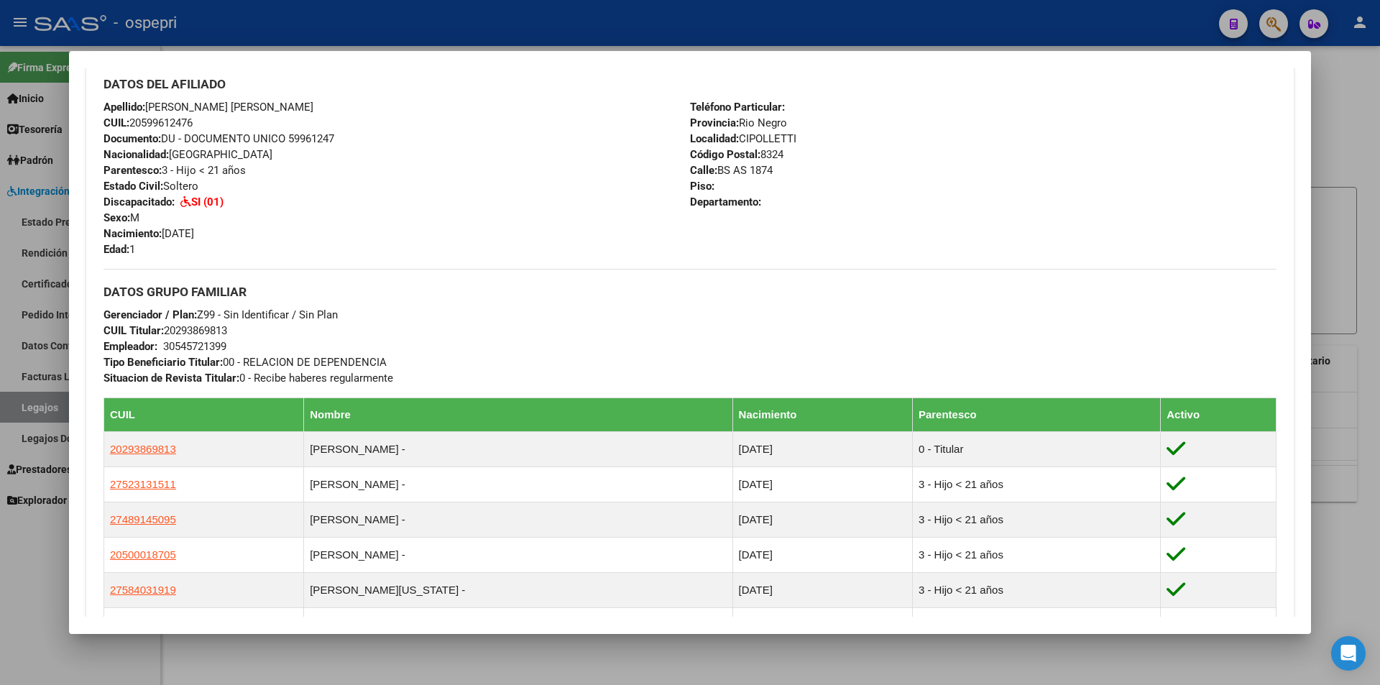
click at [1110, 672] on div at bounding box center [690, 342] width 1380 height 685
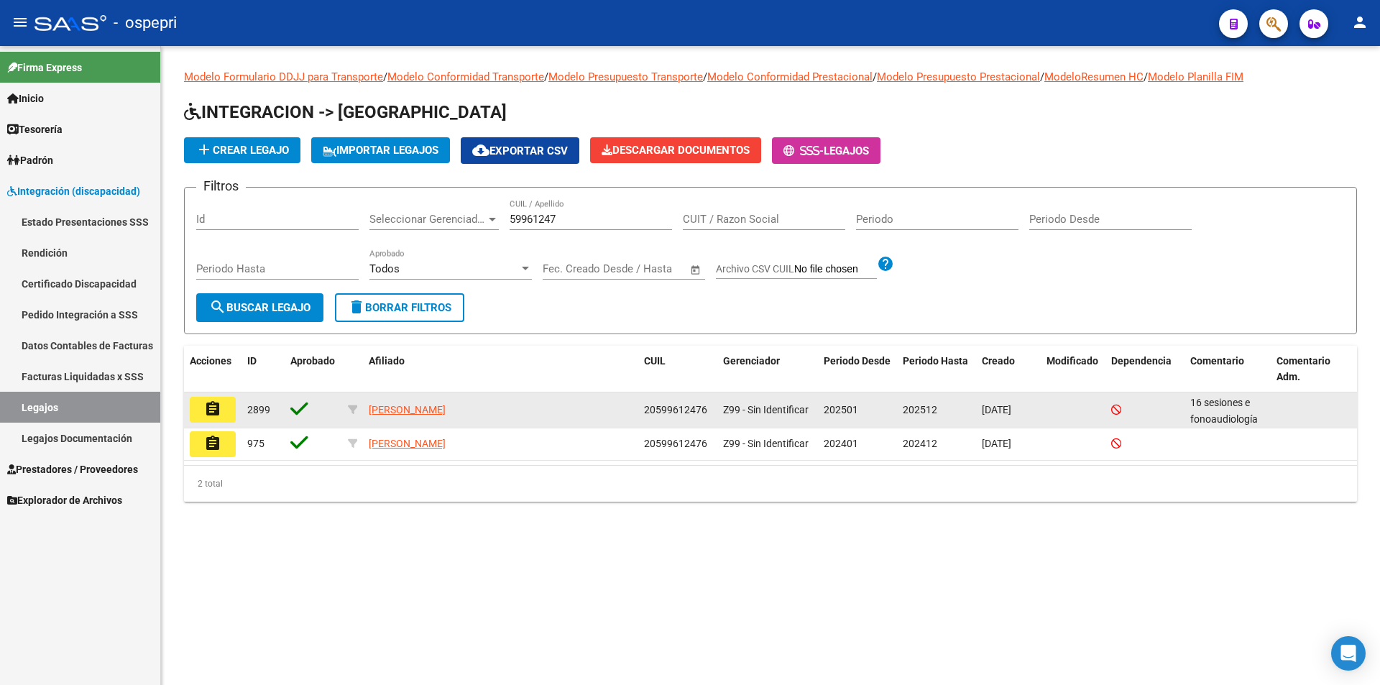
click at [216, 413] on mat-icon "assignment" at bounding box center [212, 408] width 17 height 17
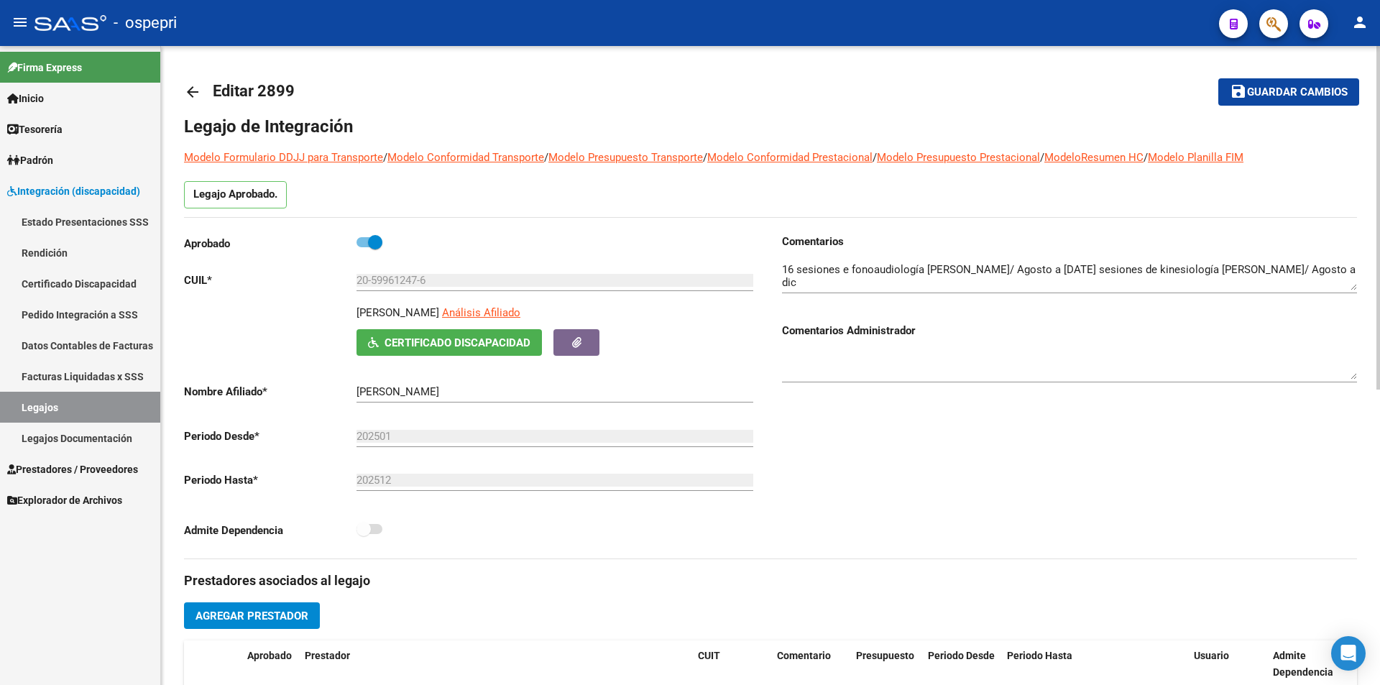
click at [1320, 269] on textarea at bounding box center [1069, 276] width 575 height 29
click at [455, 330] on button "Certificado Discapacidad" at bounding box center [448, 342] width 185 height 27
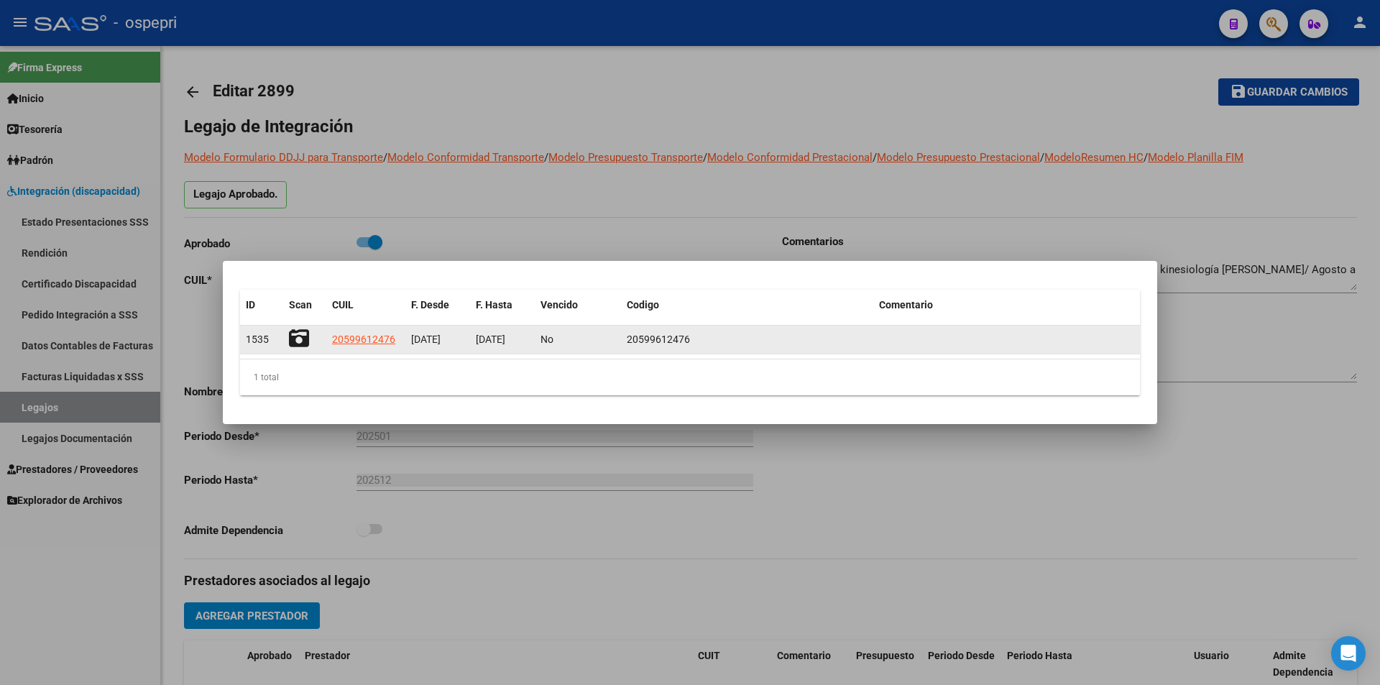
click at [295, 337] on icon at bounding box center [299, 338] width 20 height 20
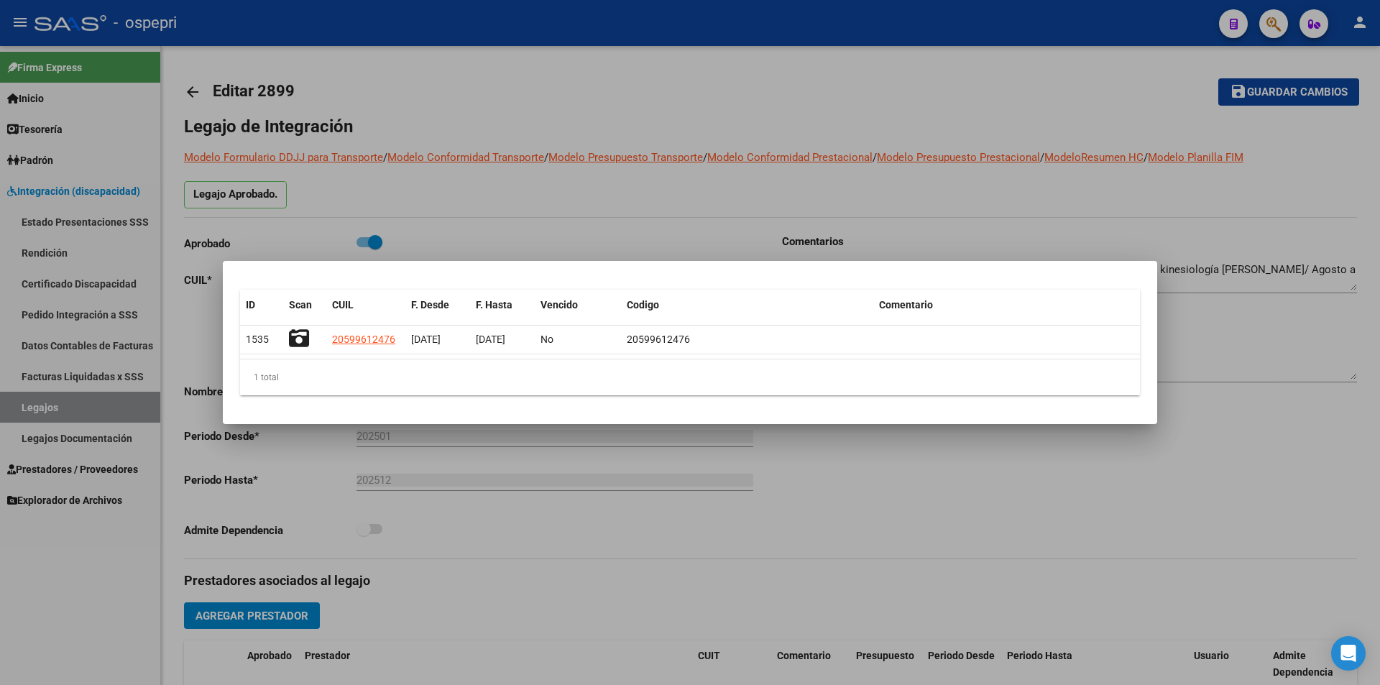
click at [1254, 288] on div at bounding box center [690, 342] width 1380 height 685
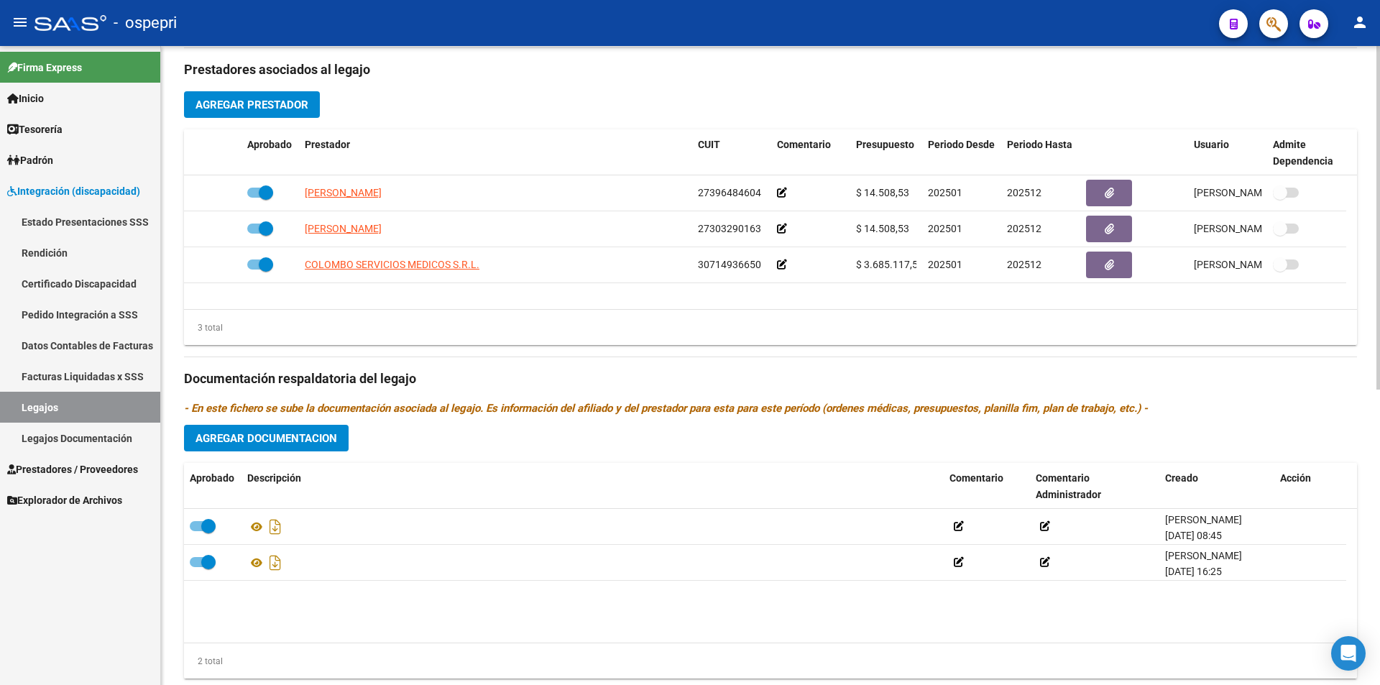
scroll to position [550, 0]
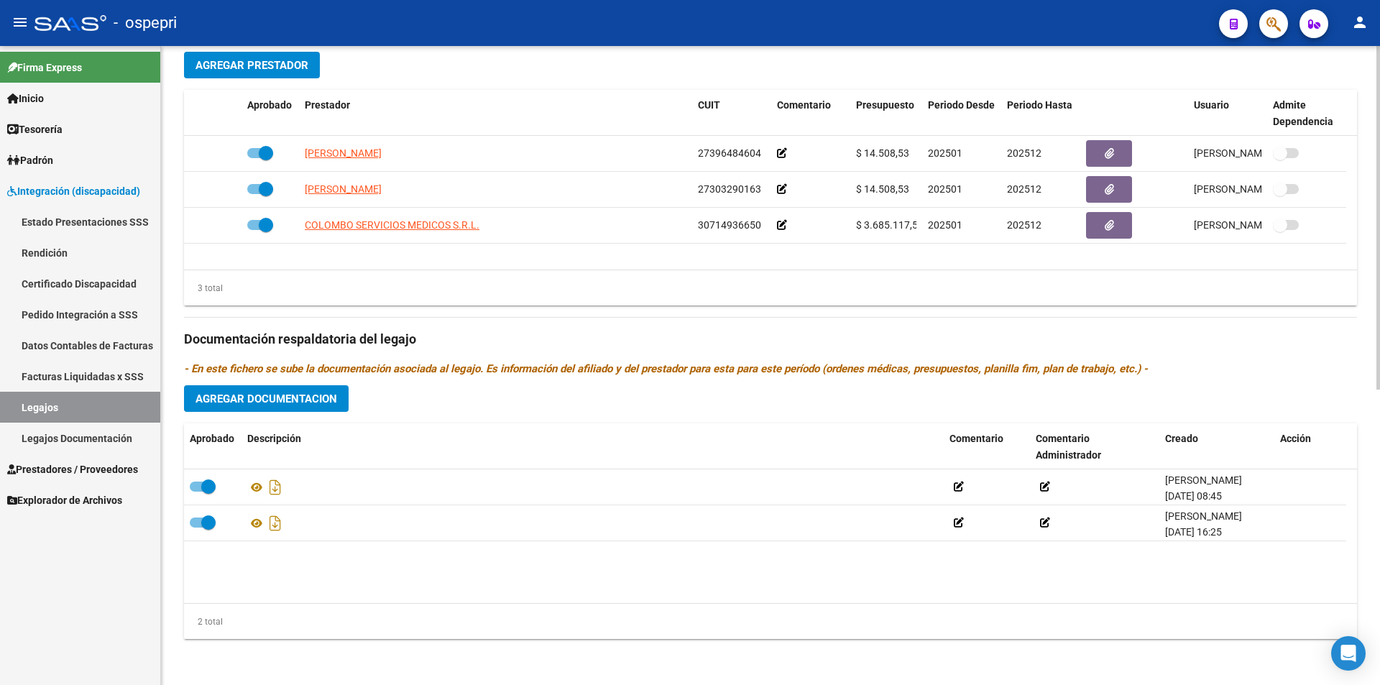
click at [1370, 479] on div "arrow_back Editar 2899 save Guardar cambios Legajo de Integración Modelo Formul…" at bounding box center [772, 90] width 1222 height 1189
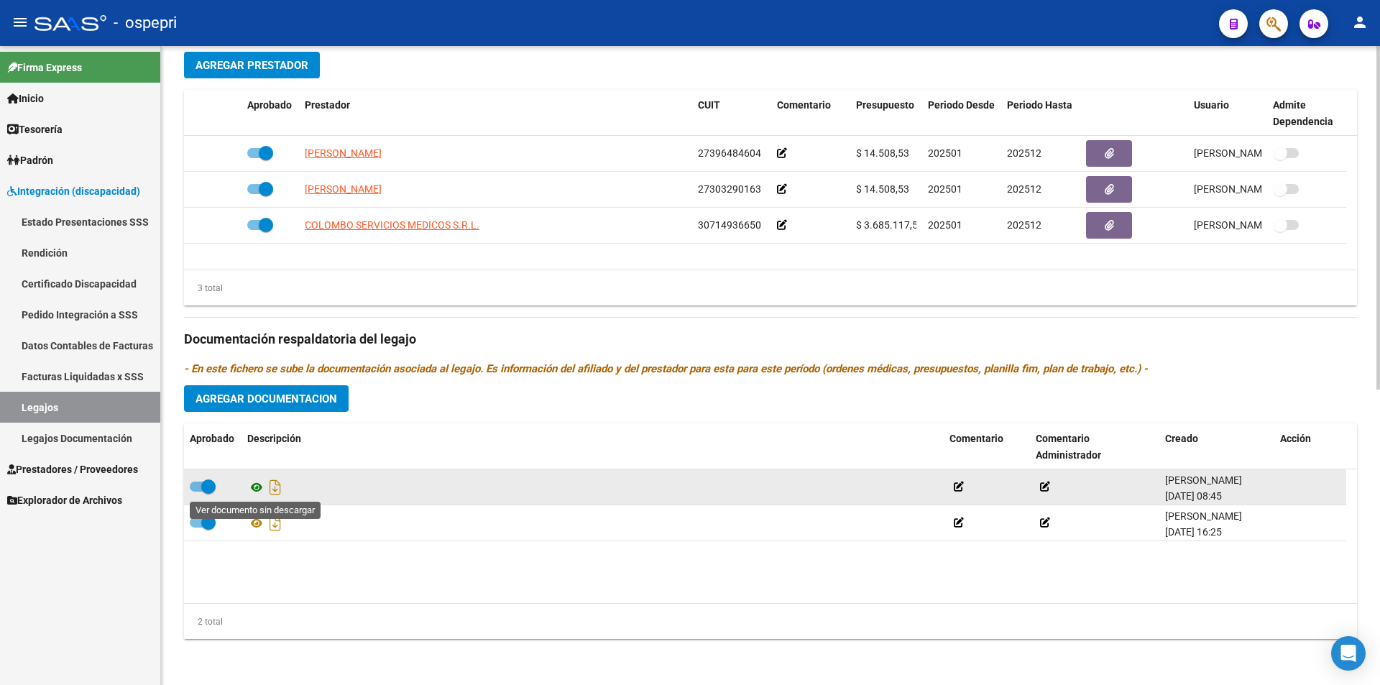
click at [256, 491] on icon at bounding box center [256, 487] width 19 height 17
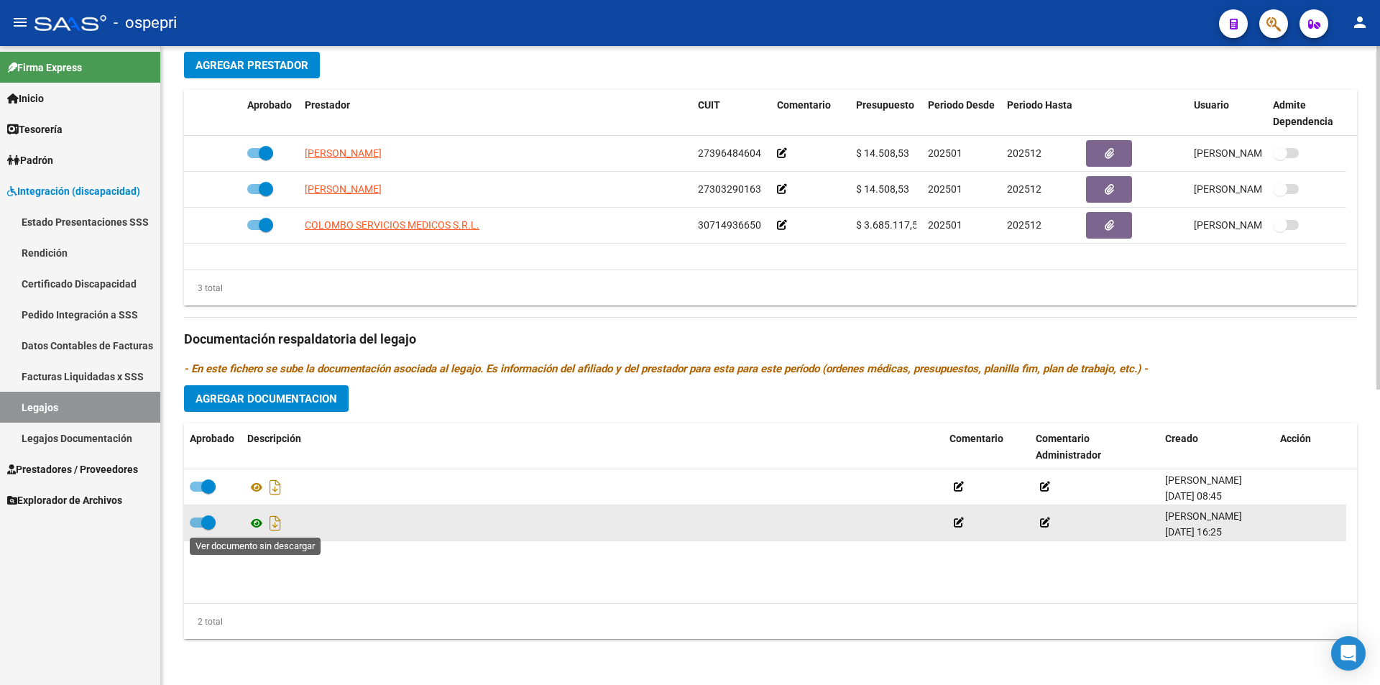
click at [259, 525] on icon at bounding box center [256, 522] width 19 height 17
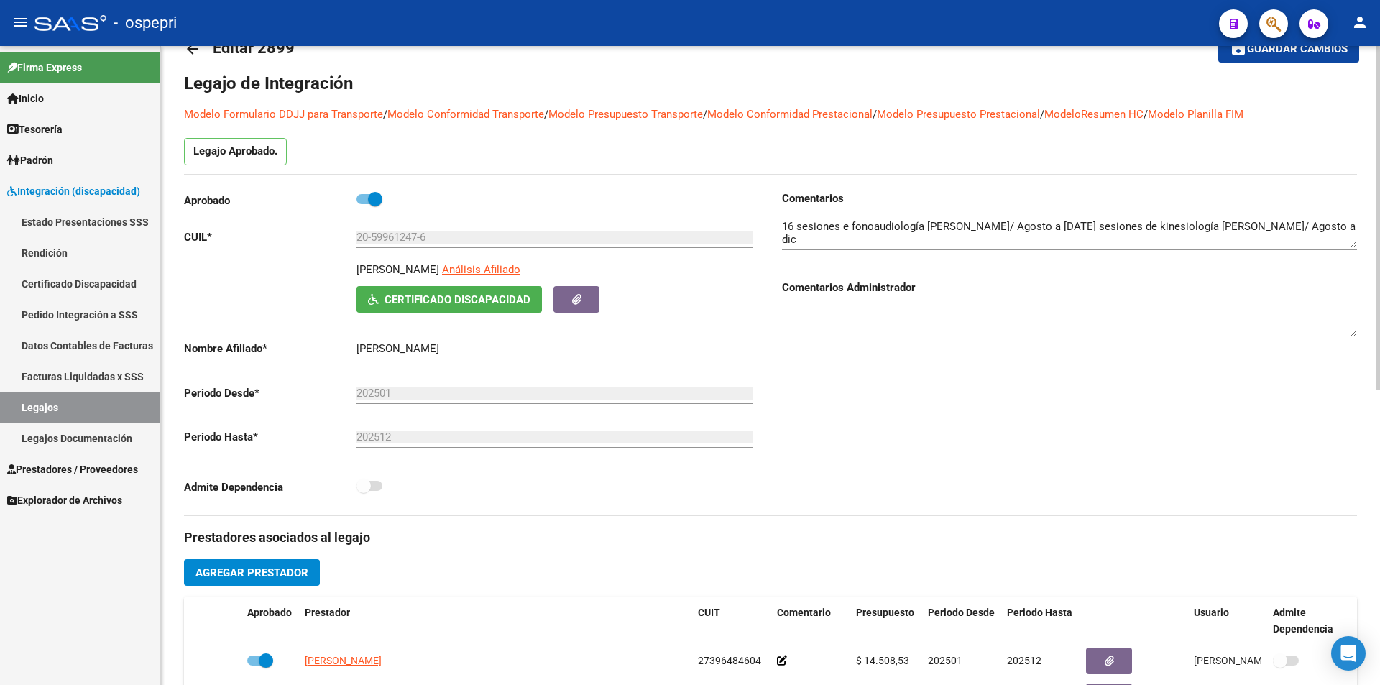
scroll to position [46, 0]
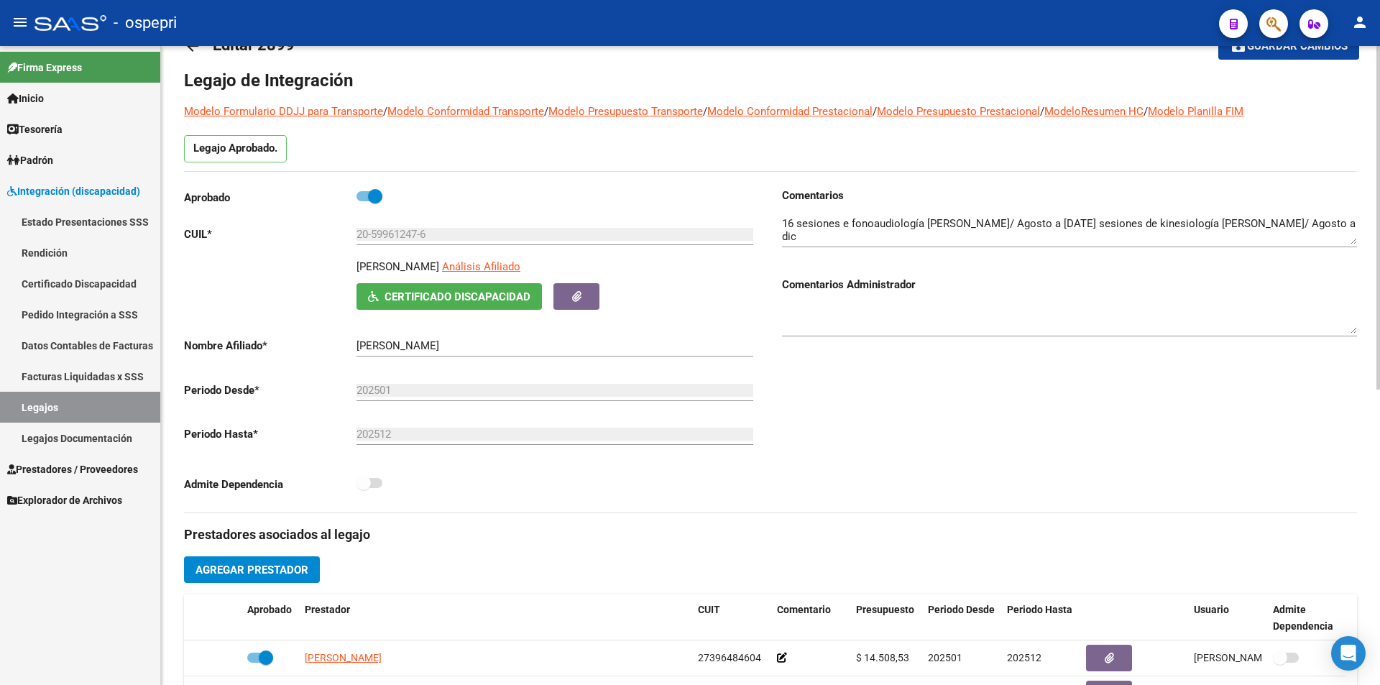
click at [1379, 114] on div at bounding box center [1378, 241] width 4 height 343
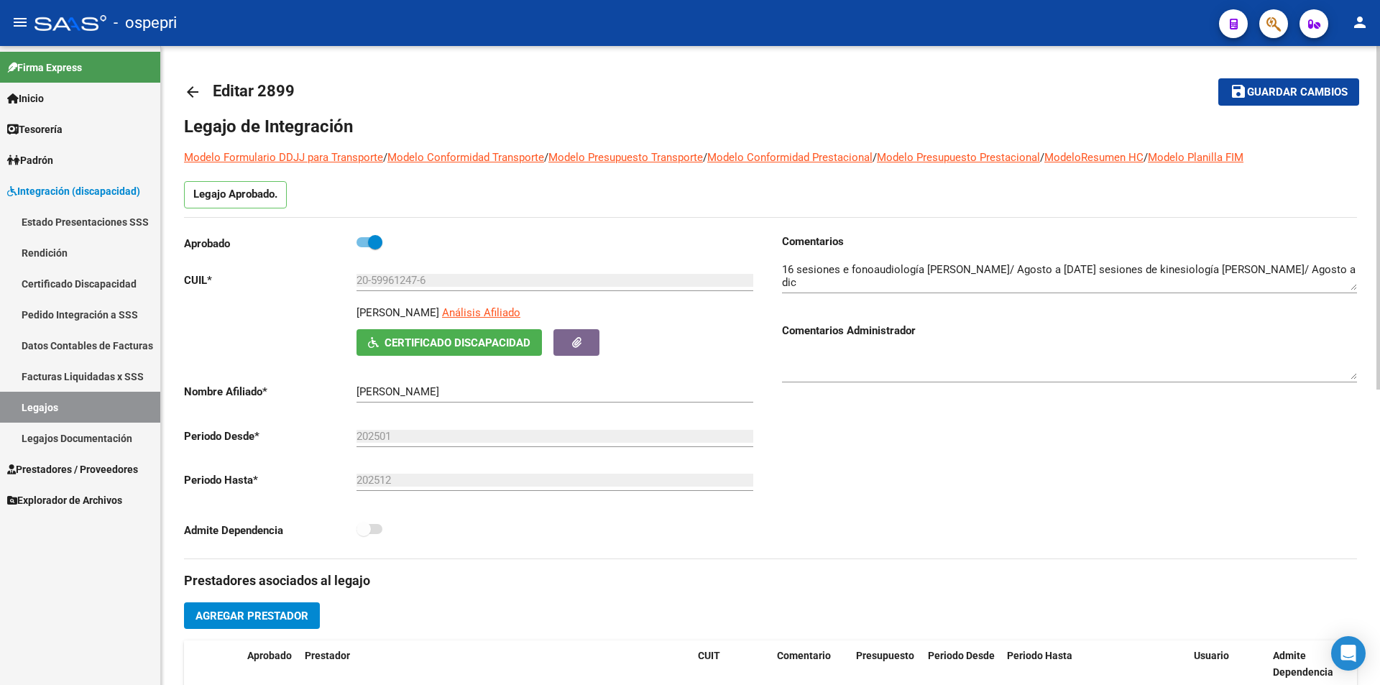
click at [1376, 86] on div at bounding box center [1378, 365] width 4 height 639
click at [1379, 95] on div at bounding box center [1378, 217] width 4 height 343
click at [1377, 45] on div "menu - ospepri person Firma Express Inicio Calendario SSS Instructivos Contacto…" at bounding box center [690, 342] width 1380 height 685
